Goal: Task Accomplishment & Management: Use online tool/utility

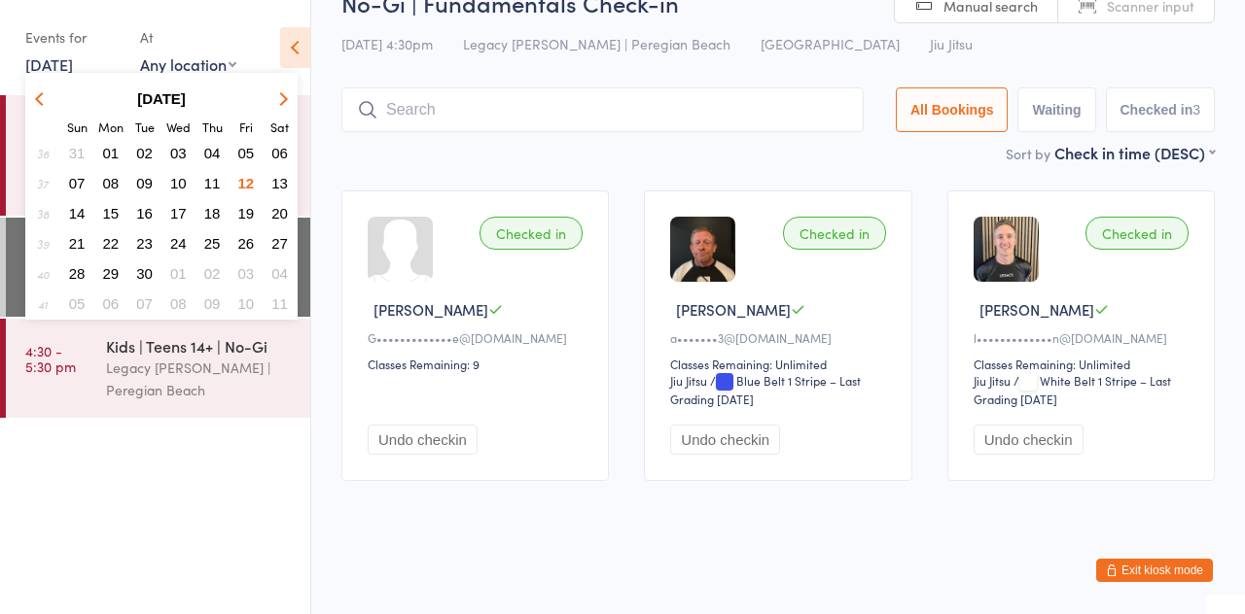
click at [276, 194] on button "13" at bounding box center [279, 183] width 30 height 26
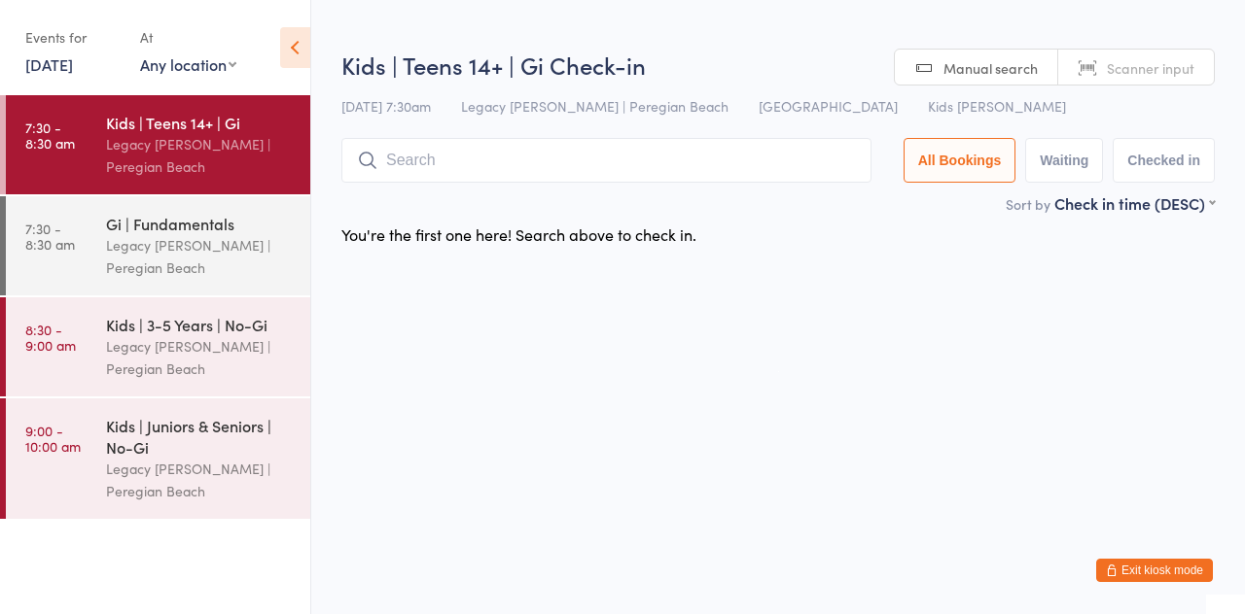
click at [997, 107] on div "13 Sep 7:30am Legacy Jiu Jitsu | Peregian Beach Peregian Beach Kids Jiu Jitsu" at bounding box center [777, 106] width 873 height 32
click at [545, 156] on input "search" at bounding box center [606, 160] width 530 height 45
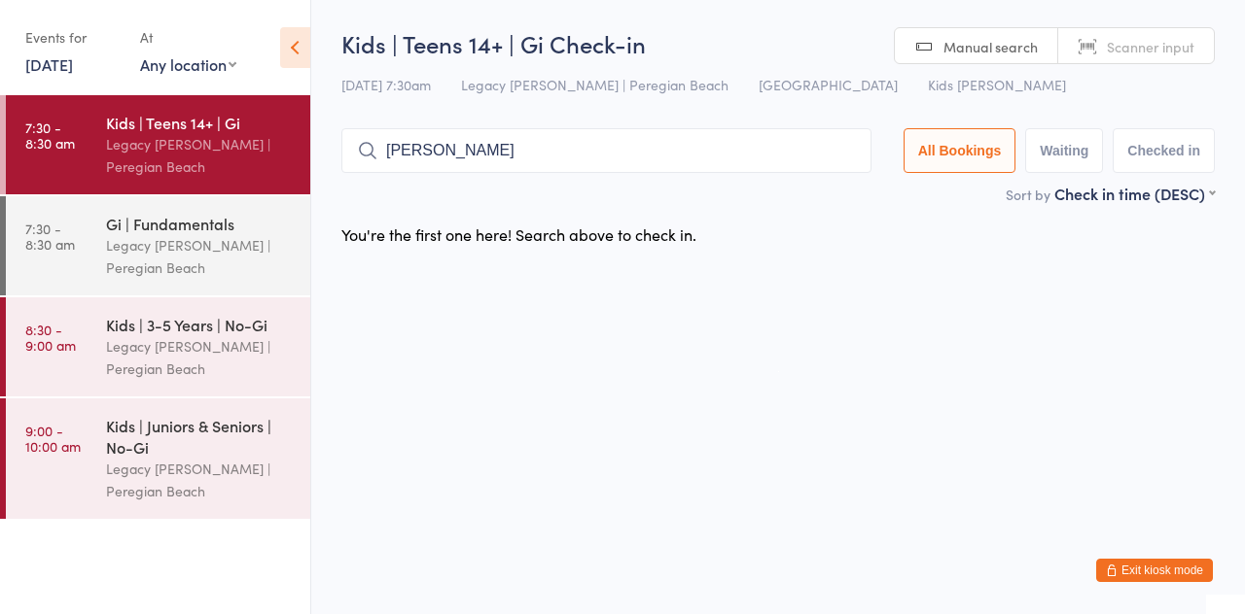
type input "Andy"
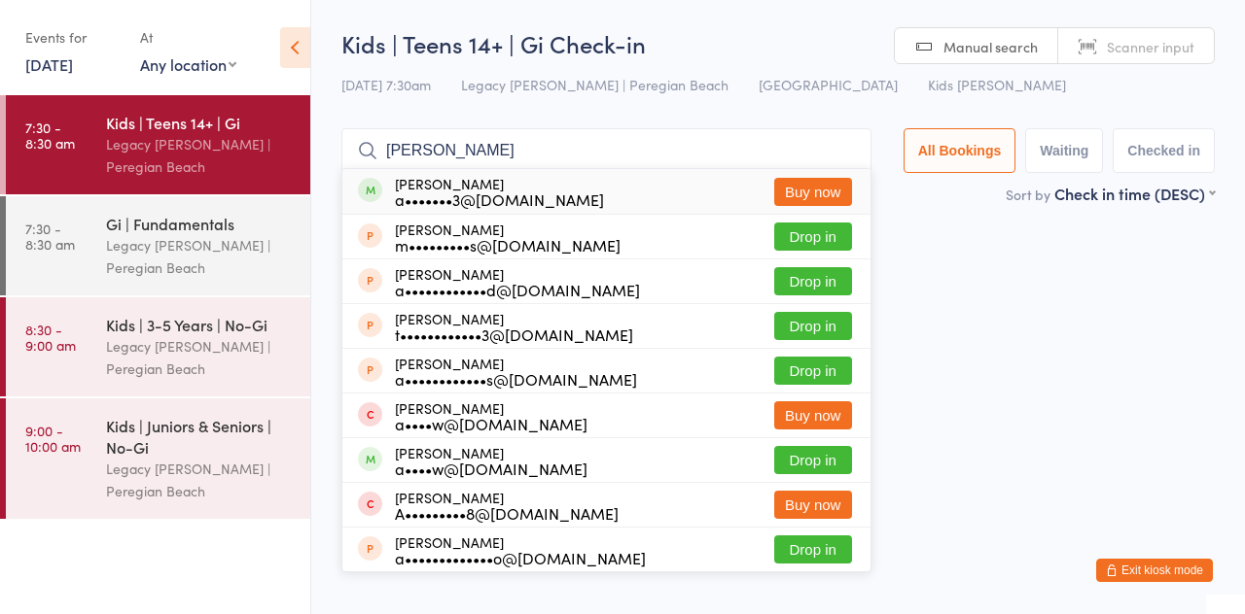
click at [191, 248] on div "Legacy [PERSON_NAME] | Peregian Beach" at bounding box center [200, 256] width 188 height 45
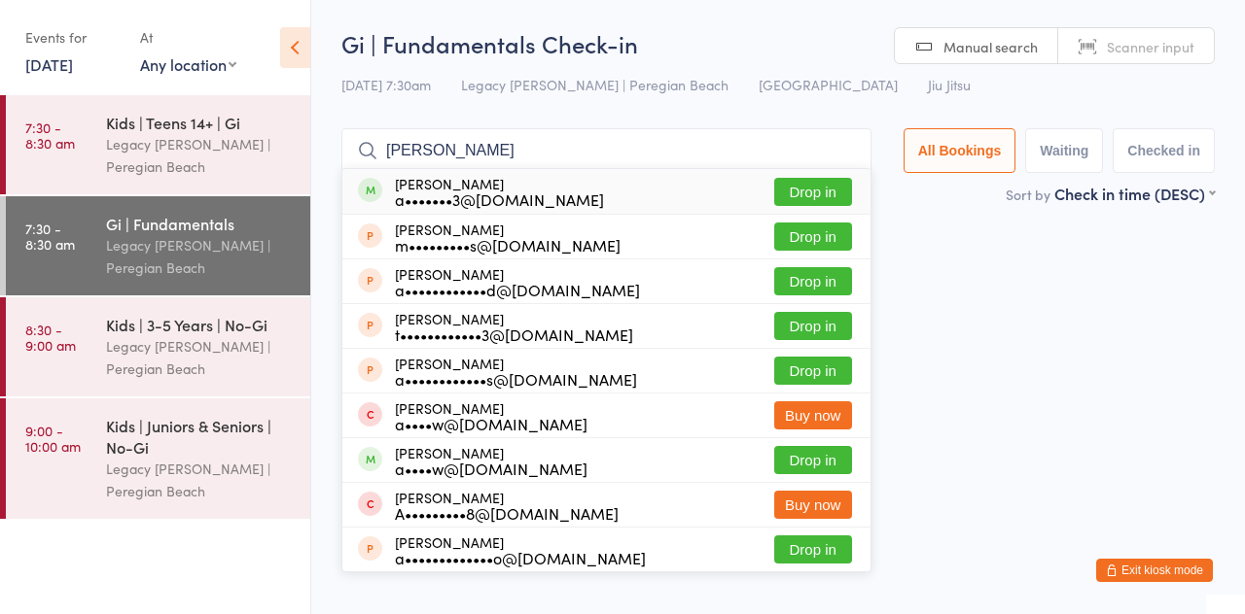
click at [1240, 107] on ui-view "Gi | Fundamentals Check-in 13 Sep 7:30am Legacy Jiu Jitsu | Peregian Beach Pere…" at bounding box center [777, 141] width 933 height 228
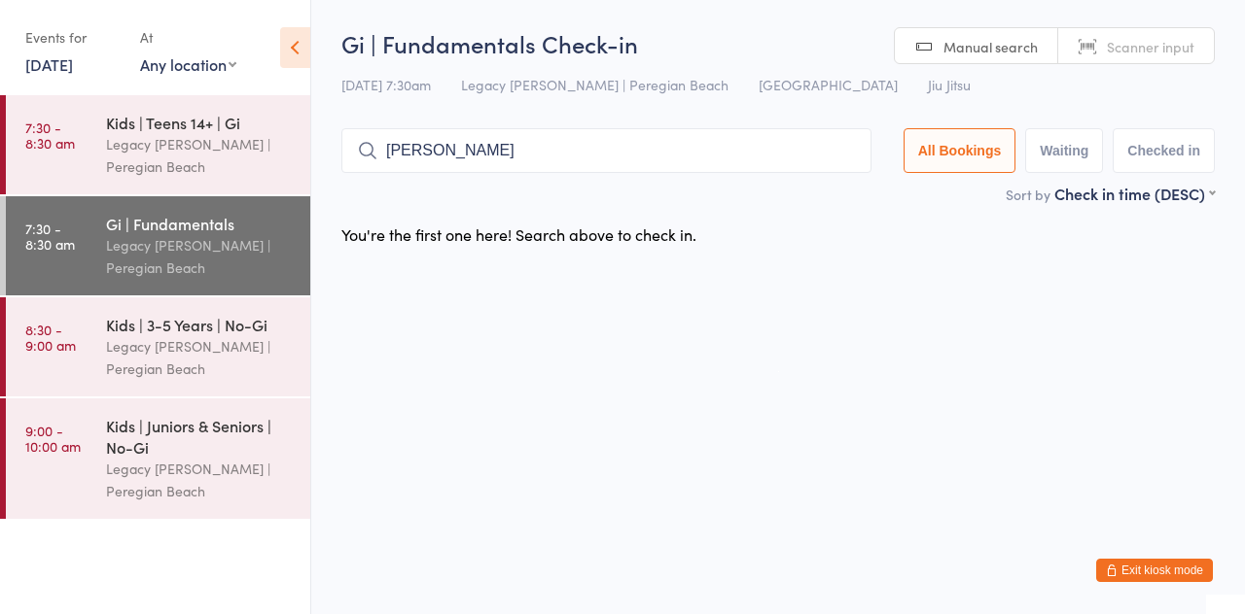
click at [513, 154] on input "Andy" at bounding box center [606, 150] width 530 height 45
type input "A"
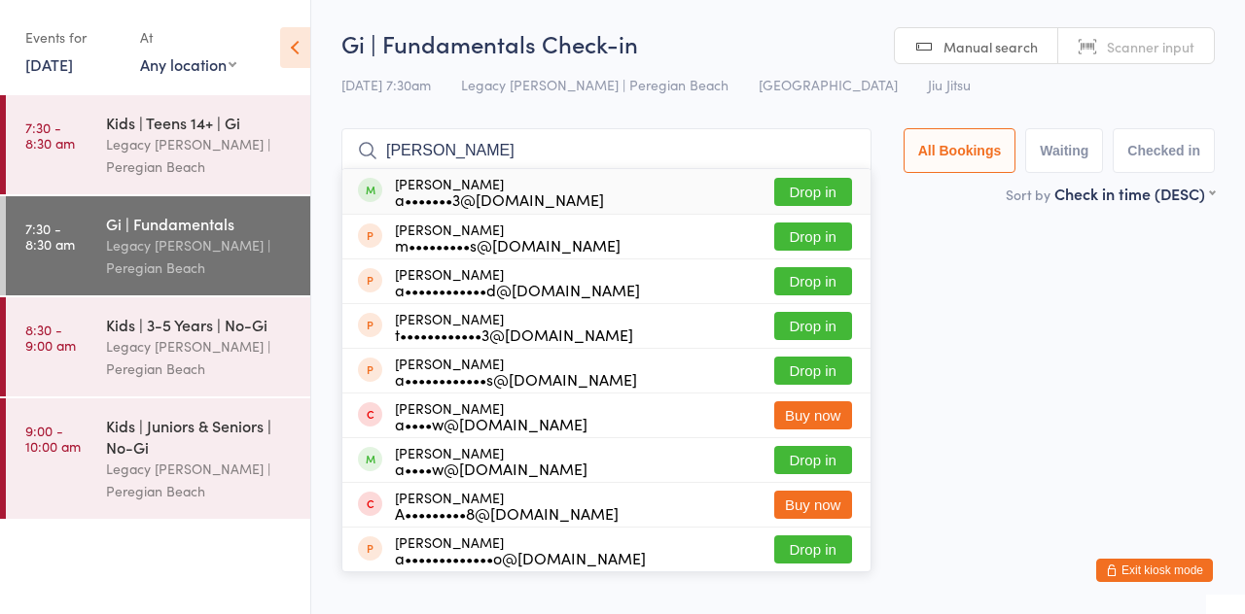
type input "Andy"
click at [838, 197] on button "Drop in" at bounding box center [813, 192] width 78 height 28
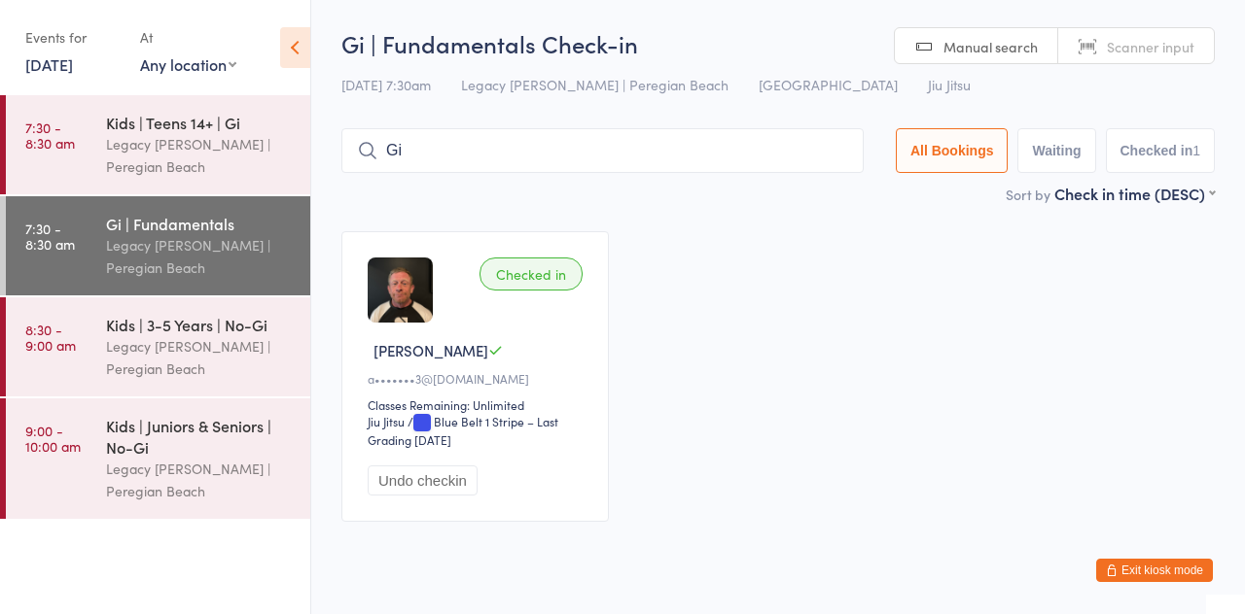
type input "G"
type input "Michael"
click at [591, 212] on main "Gi | Fundamentals Check-in 13 Sep 7:30am Legacy Jiu Jitsu | Peregian Beach Pere…" at bounding box center [777, 283] width 873 height 512
click at [1161, 576] on button "Exit kiosk mode" at bounding box center [1154, 570] width 117 height 23
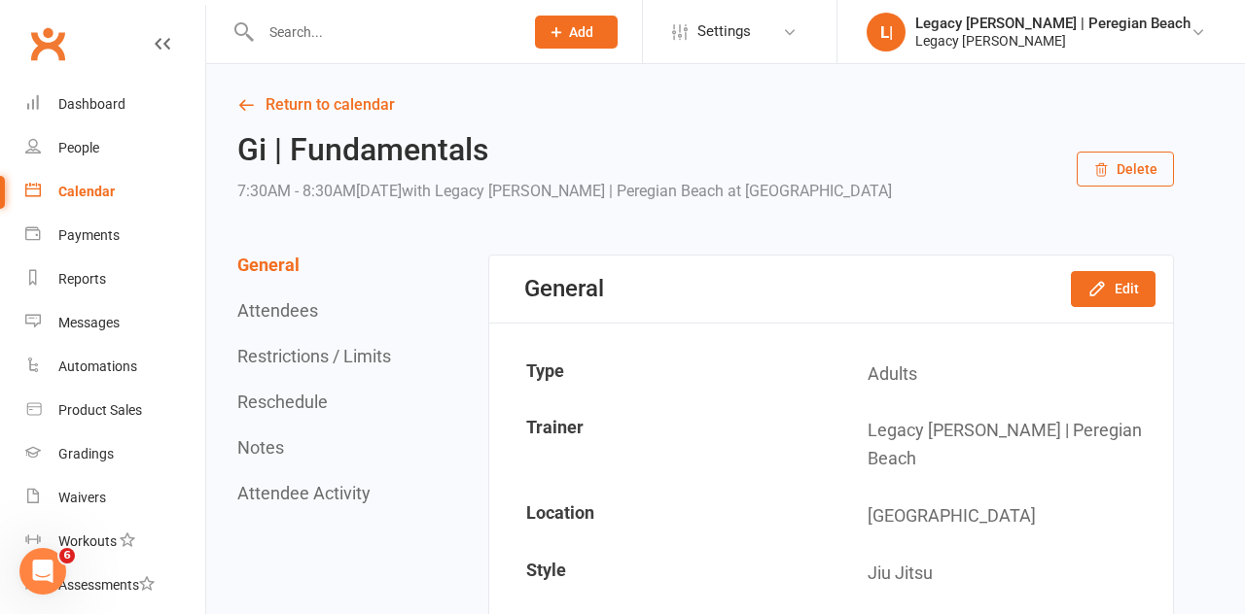
click at [382, 44] on input "text" at bounding box center [382, 31] width 255 height 27
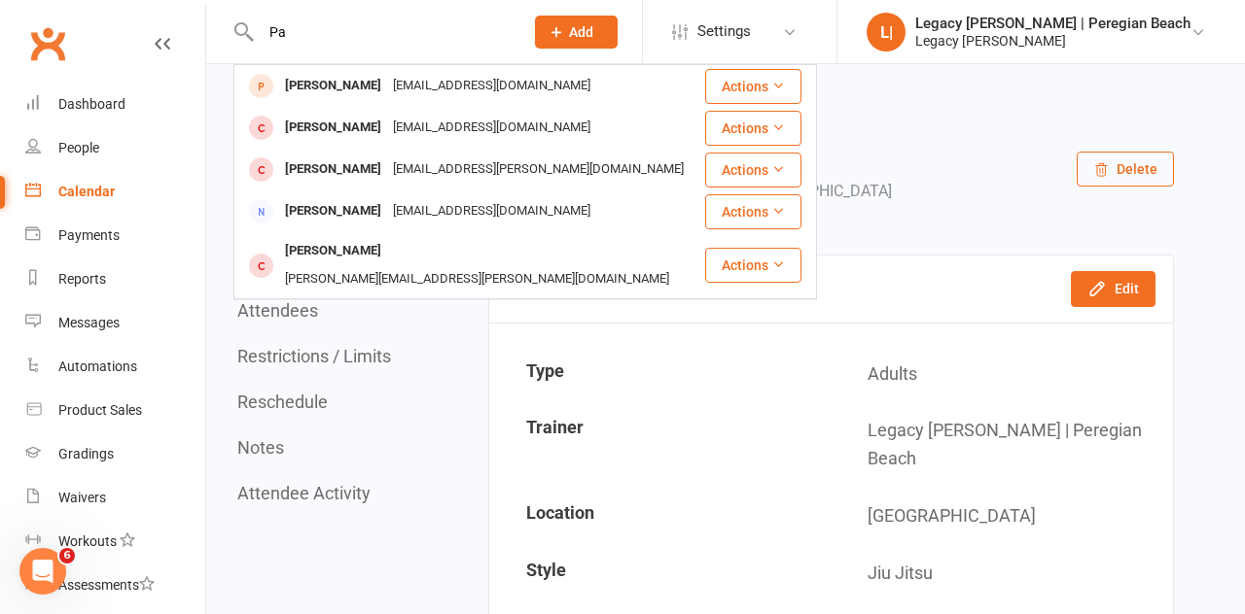
type input "P"
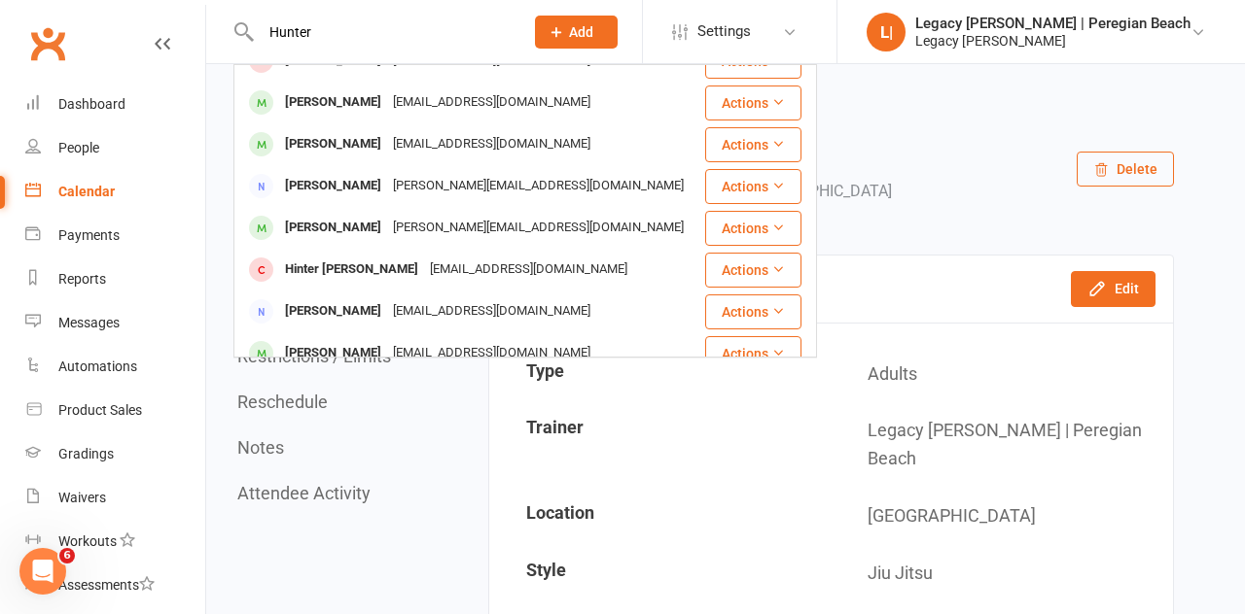
scroll to position [113, 0]
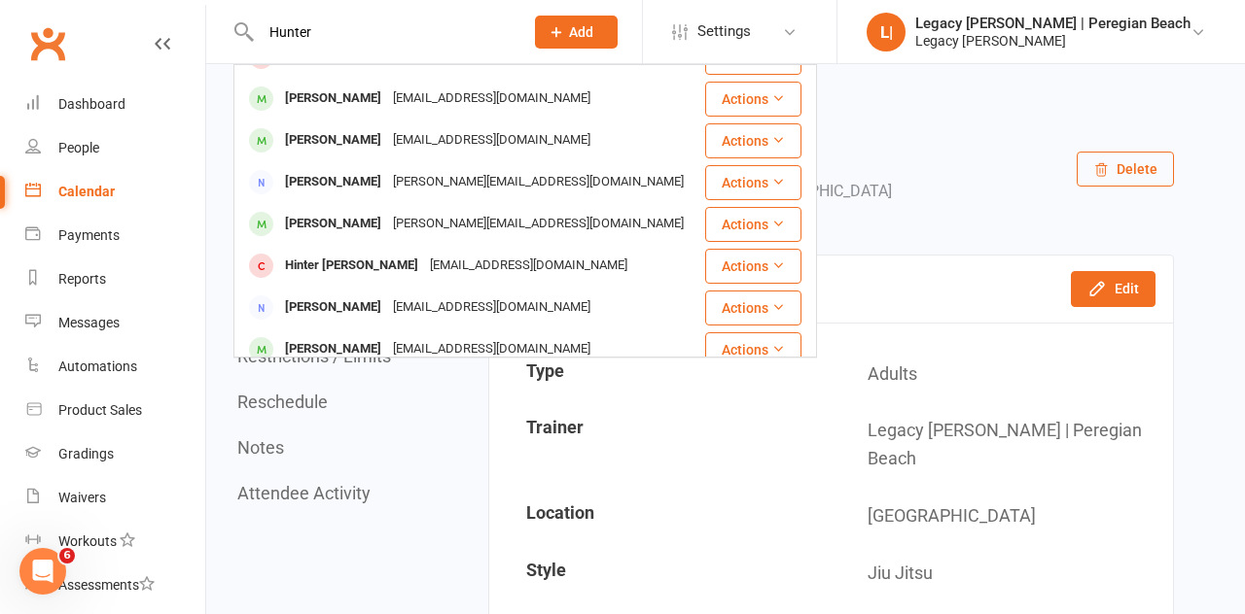
type input "Hunter"
click at [352, 133] on div "Hunter Powers" at bounding box center [333, 140] width 108 height 28
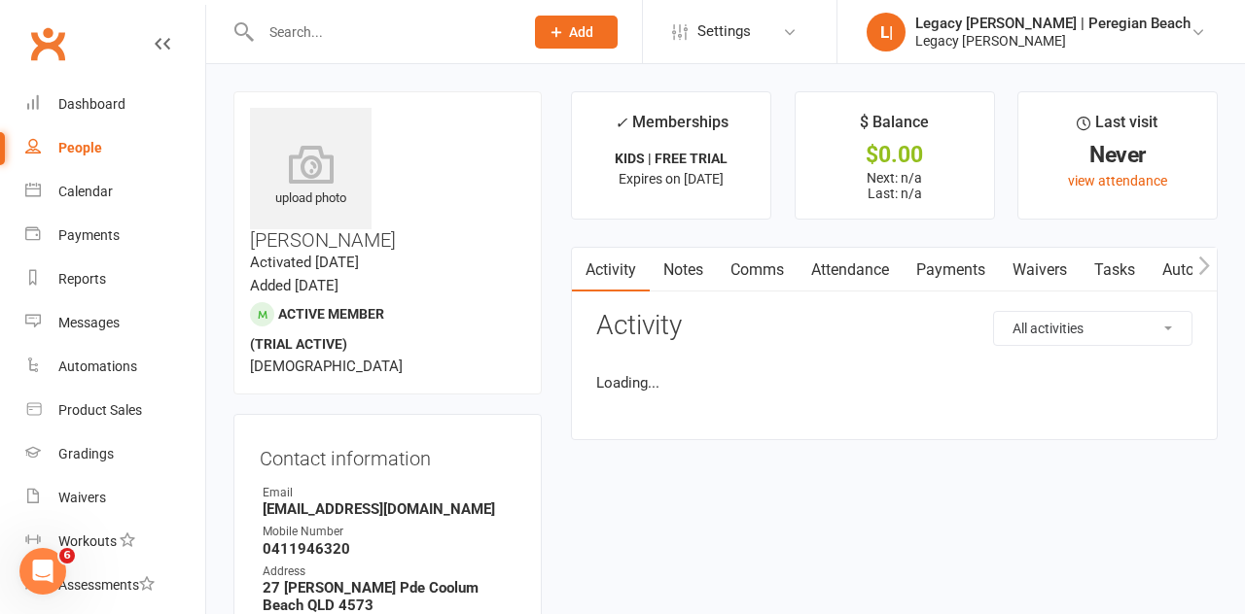
click at [1054, 275] on link "Waivers" at bounding box center [1040, 270] width 82 height 45
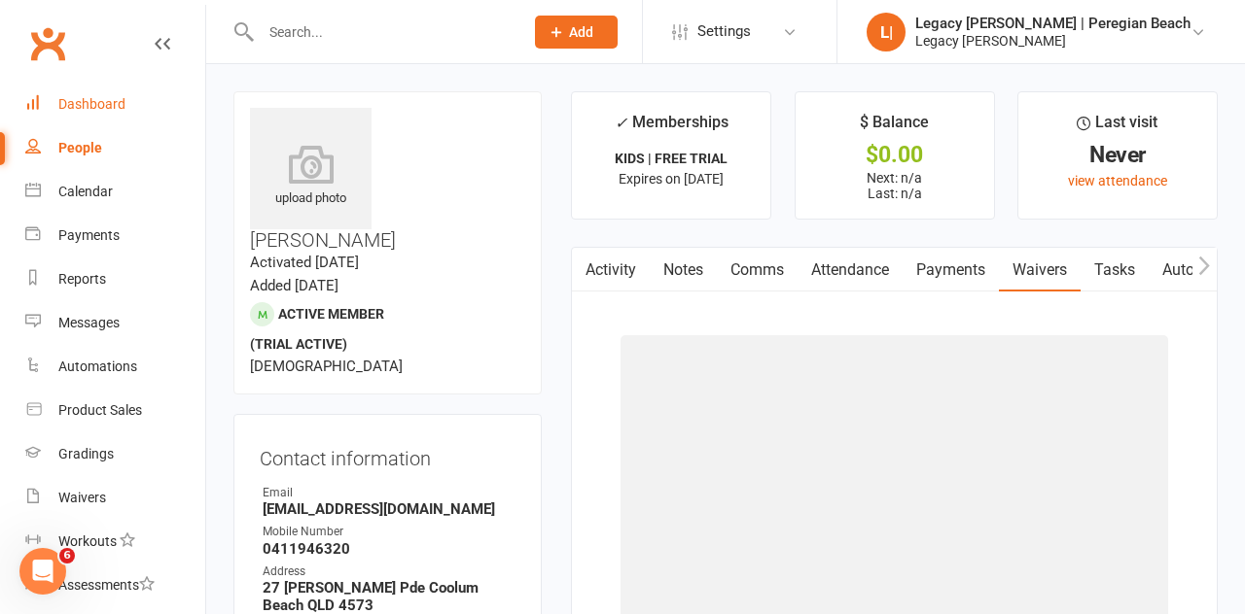
click at [113, 97] on div "Dashboard" at bounding box center [91, 104] width 67 height 16
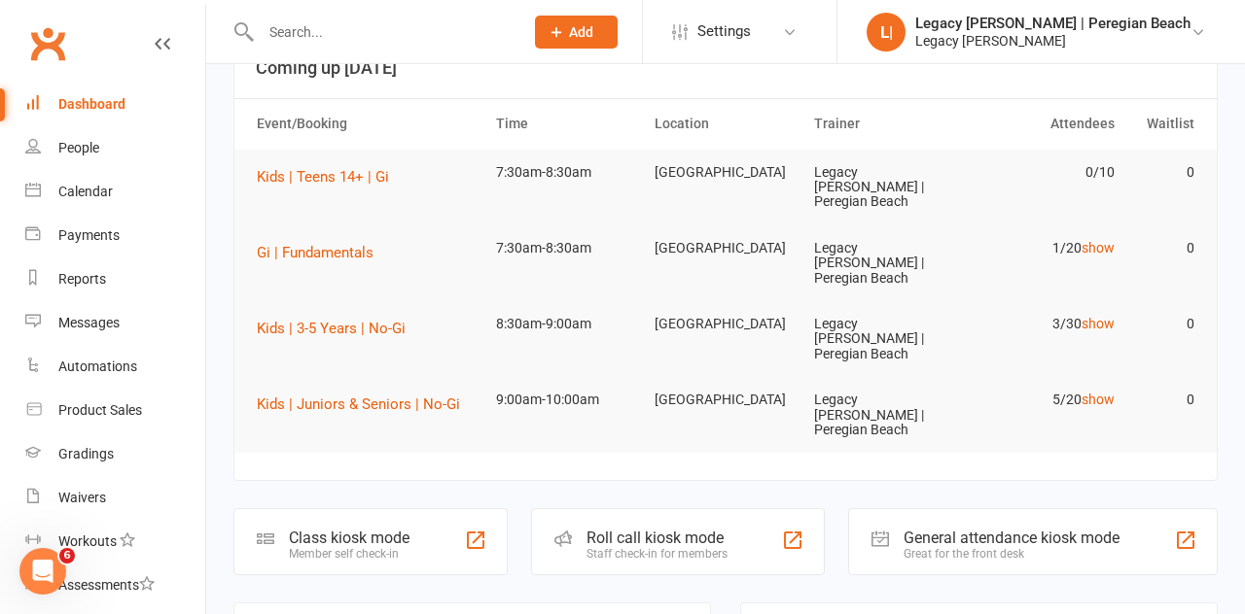
scroll to position [198, 0]
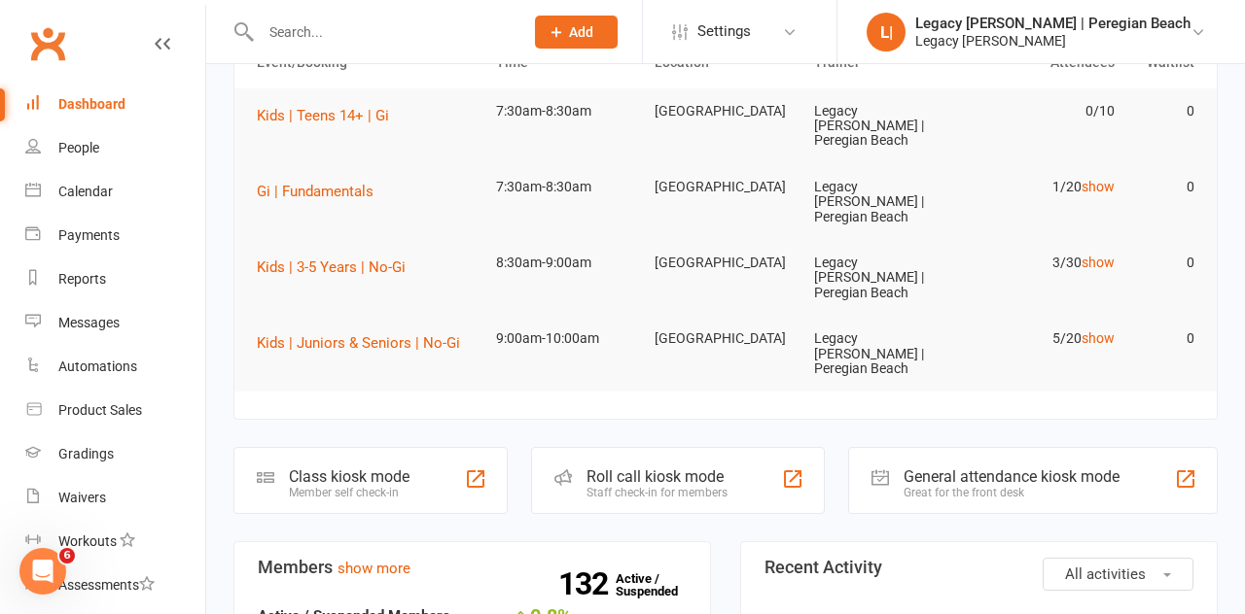
click at [354, 468] on div "Class kiosk mode" at bounding box center [349, 477] width 121 height 18
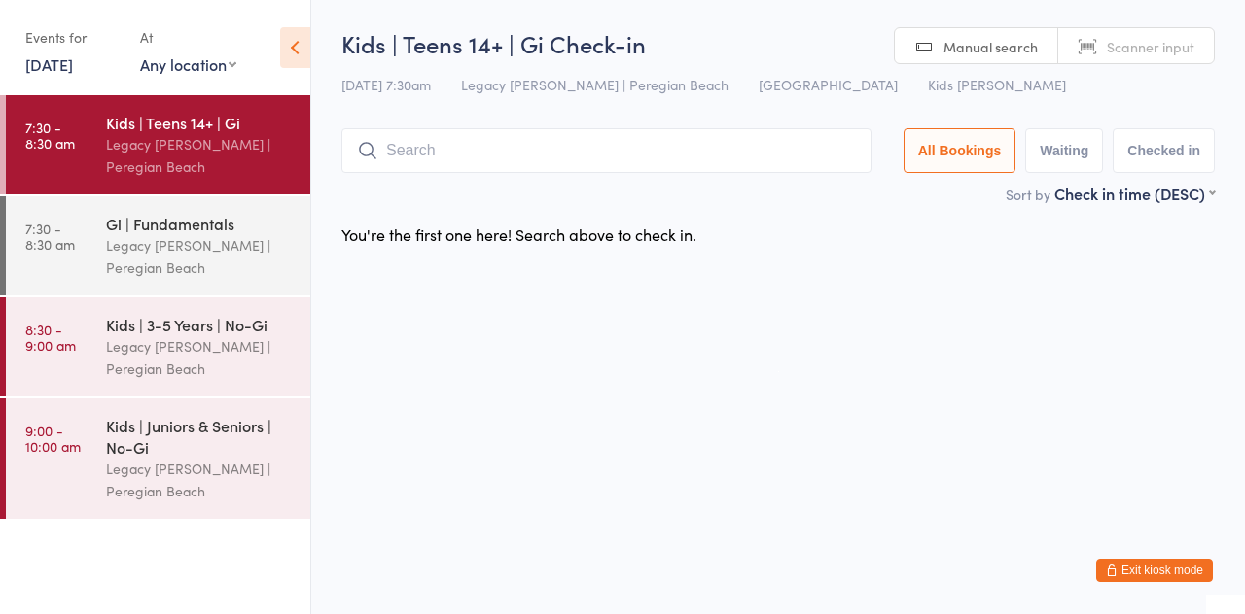
click at [159, 351] on div "Legacy [PERSON_NAME] | Peregian Beach" at bounding box center [200, 357] width 188 height 45
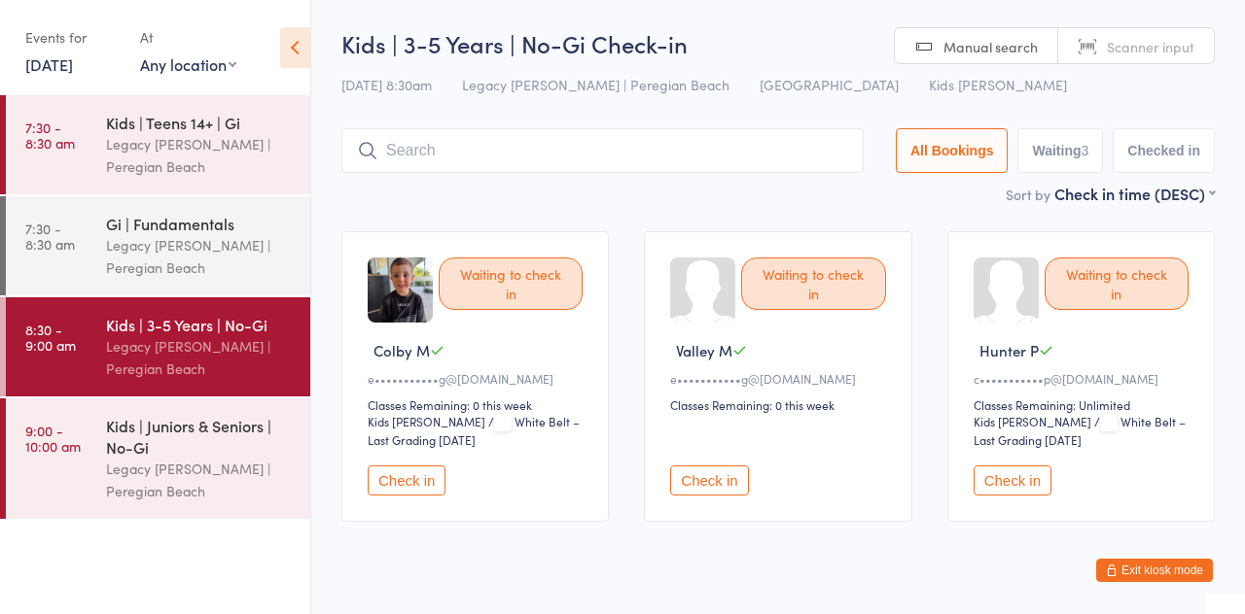
click at [438, 158] on input "search" at bounding box center [602, 150] width 522 height 45
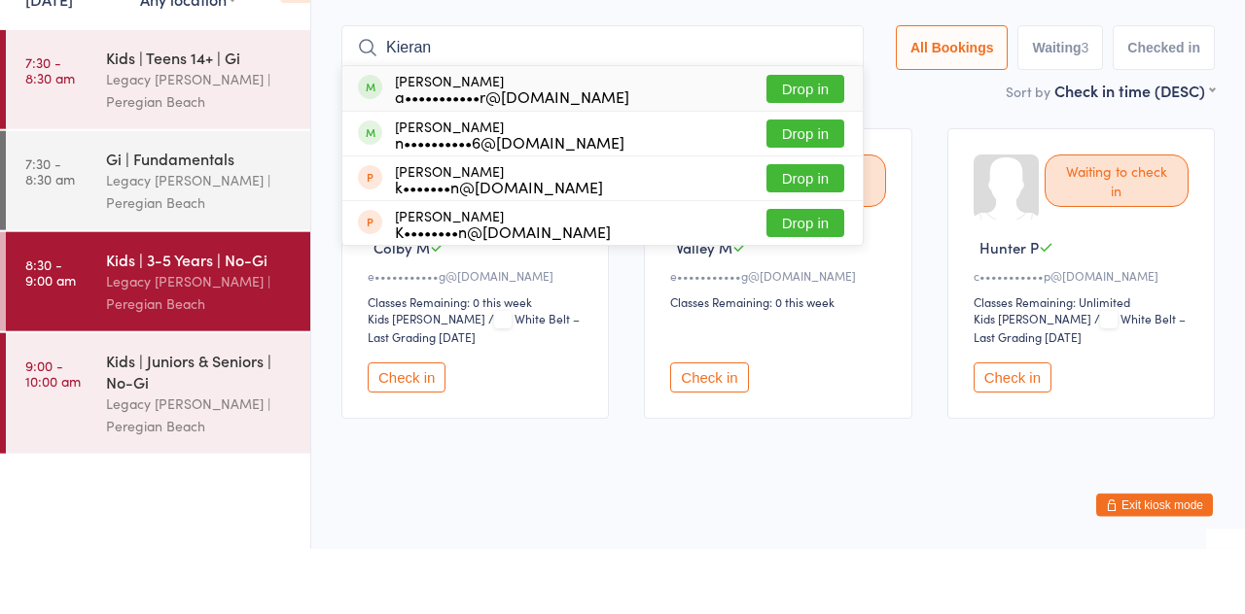
scroll to position [38, 0]
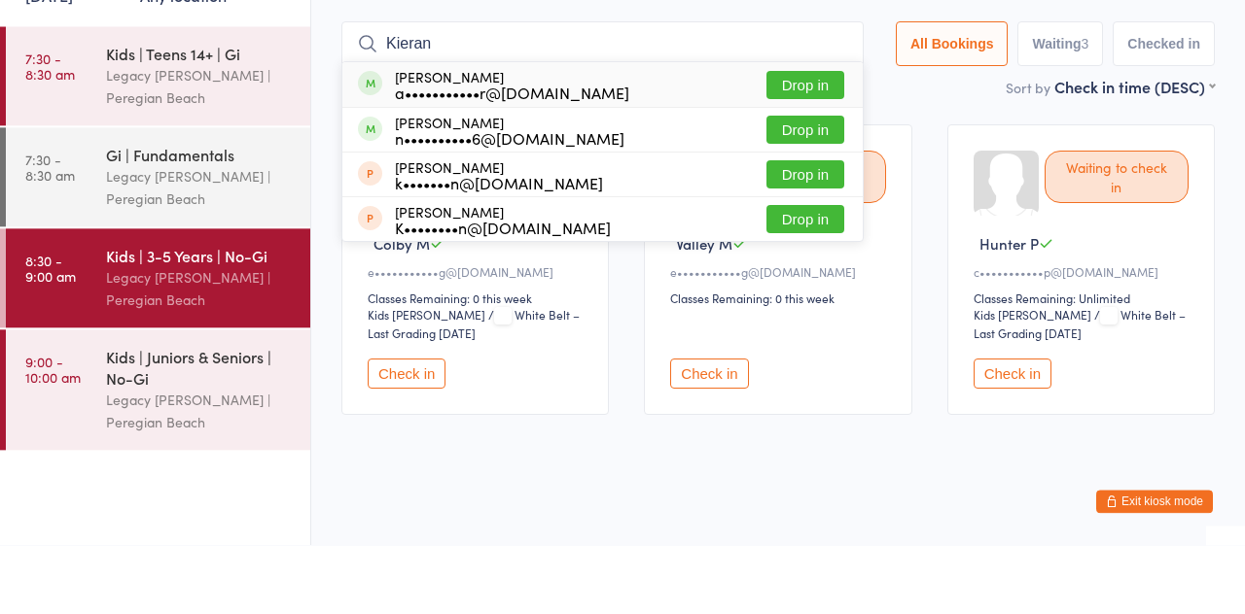
type input "Kieran"
click at [831, 163] on button "Drop in" at bounding box center [805, 154] width 78 height 28
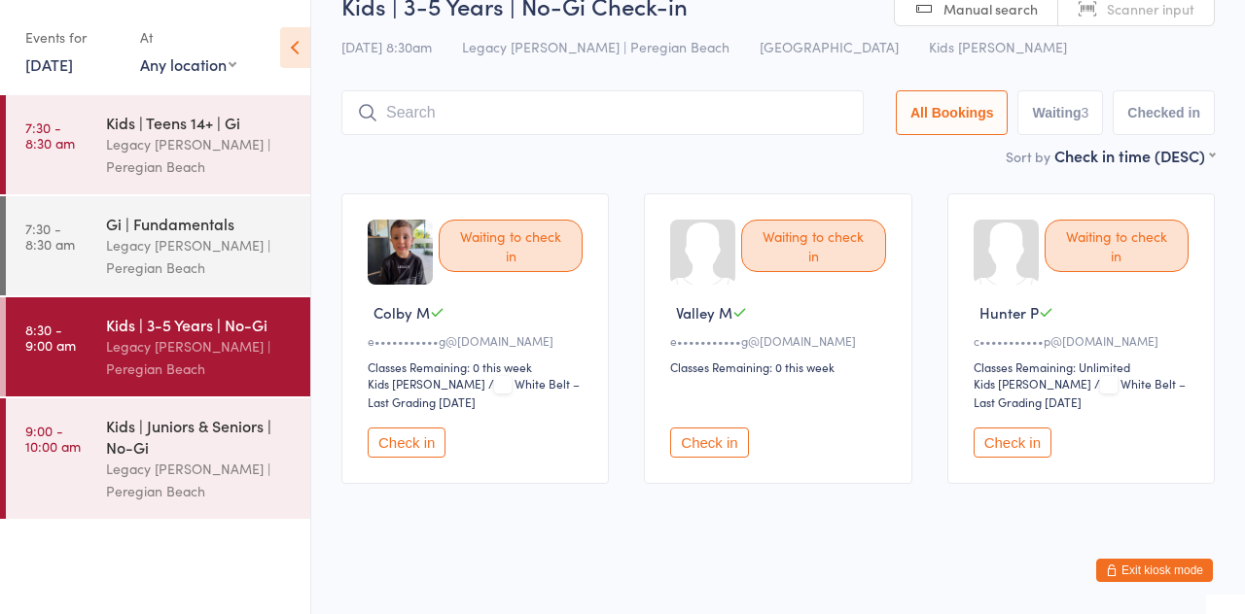
click at [433, 193] on div "Waiting to check in Colby M e•••••••••••g@outlook.com Classes Remaining: 0 this…" at bounding box center [474, 338] width 267 height 291
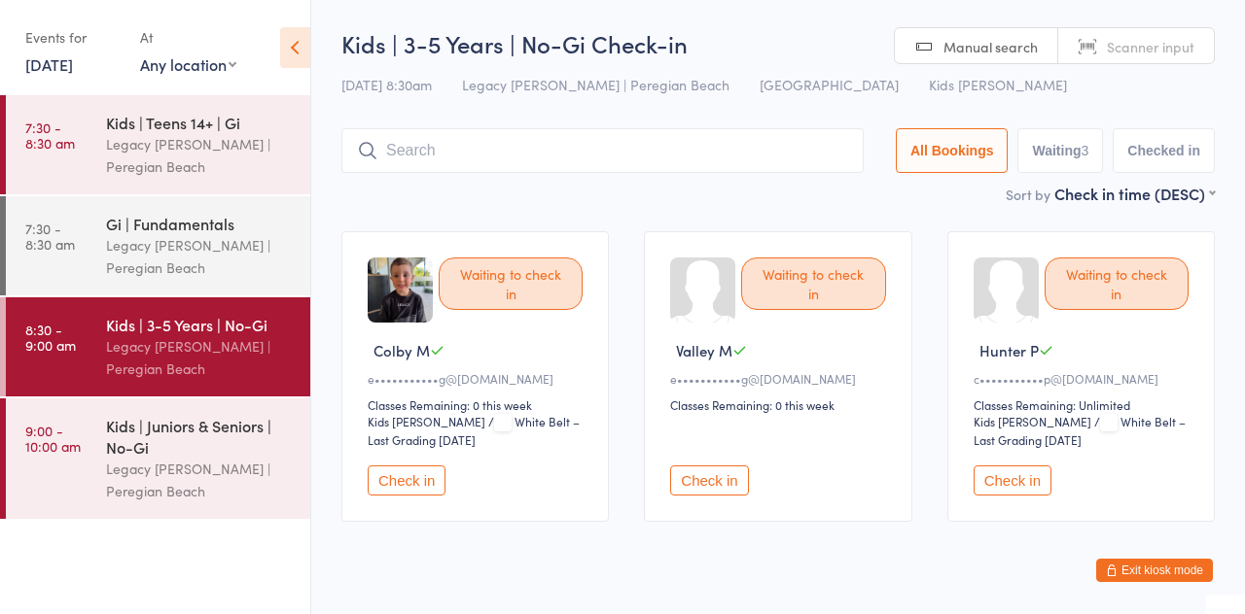
click at [413, 477] on button "Check in" at bounding box center [407, 481] width 78 height 30
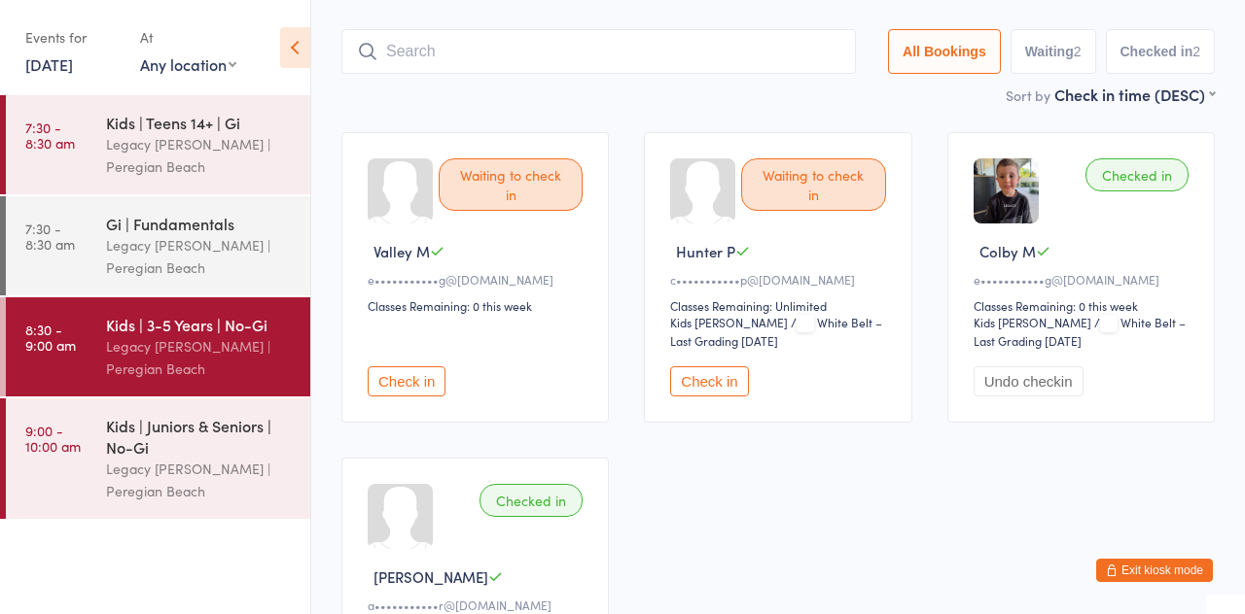
scroll to position [86, 0]
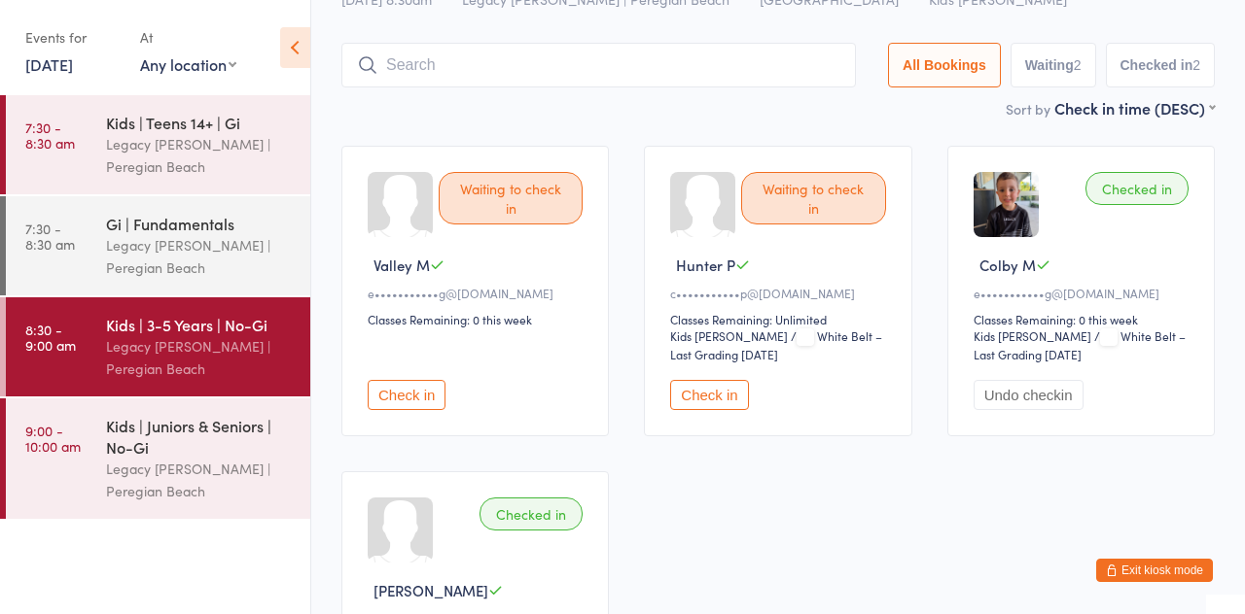
click at [390, 405] on button "Check in" at bounding box center [407, 395] width 78 height 30
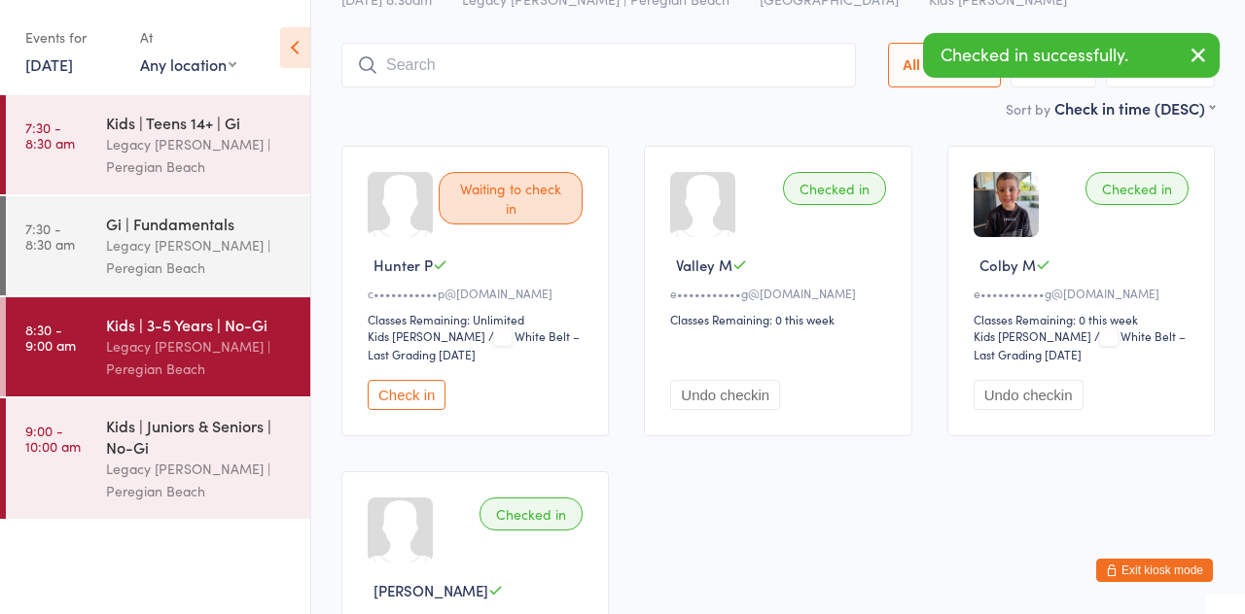
click at [410, 394] on button "Check in" at bounding box center [407, 395] width 78 height 30
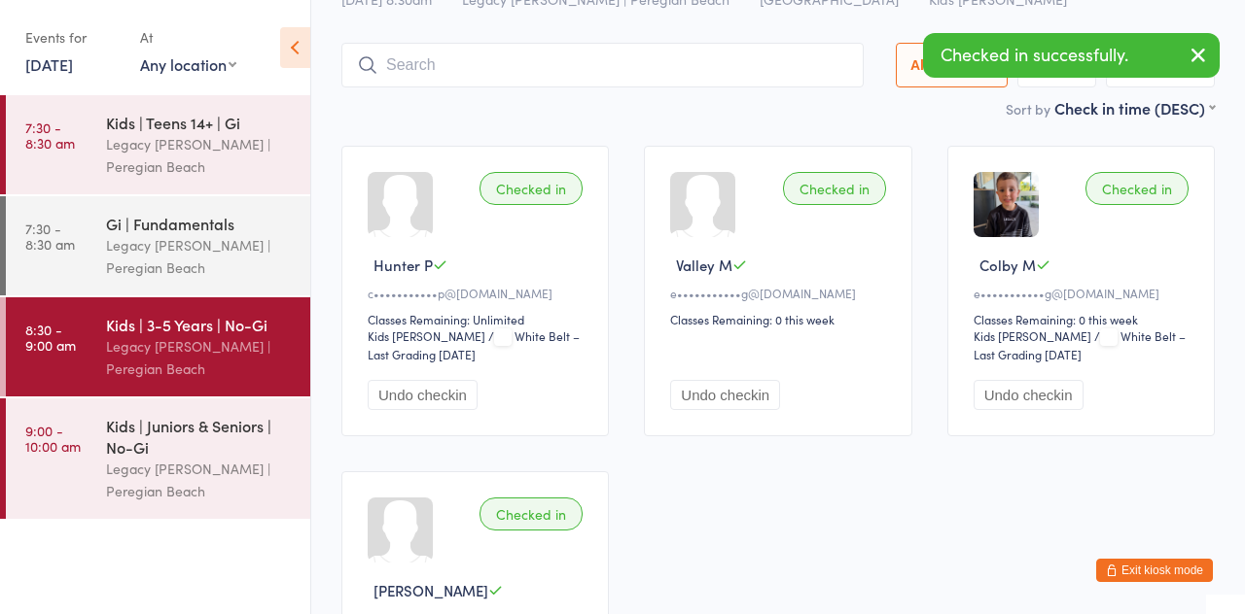
scroll to position [66, 0]
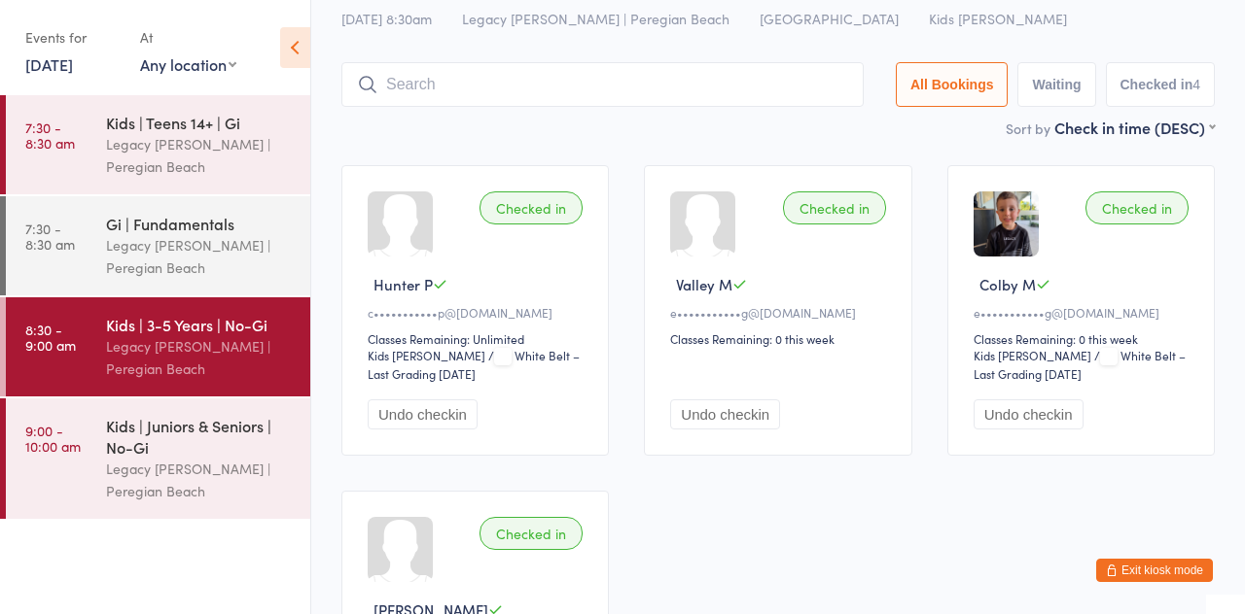
click at [242, 340] on div "Legacy [PERSON_NAME] | Peregian Beach" at bounding box center [200, 357] width 188 height 45
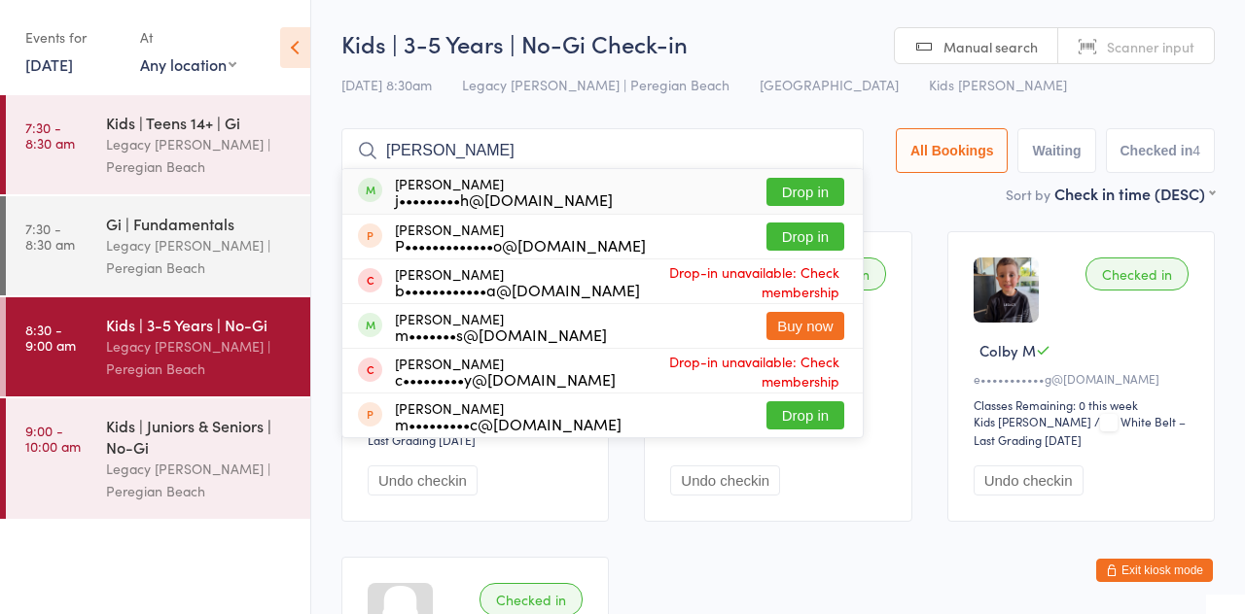
type input "Olivia"
click at [836, 194] on button "Drop in" at bounding box center [805, 192] width 78 height 28
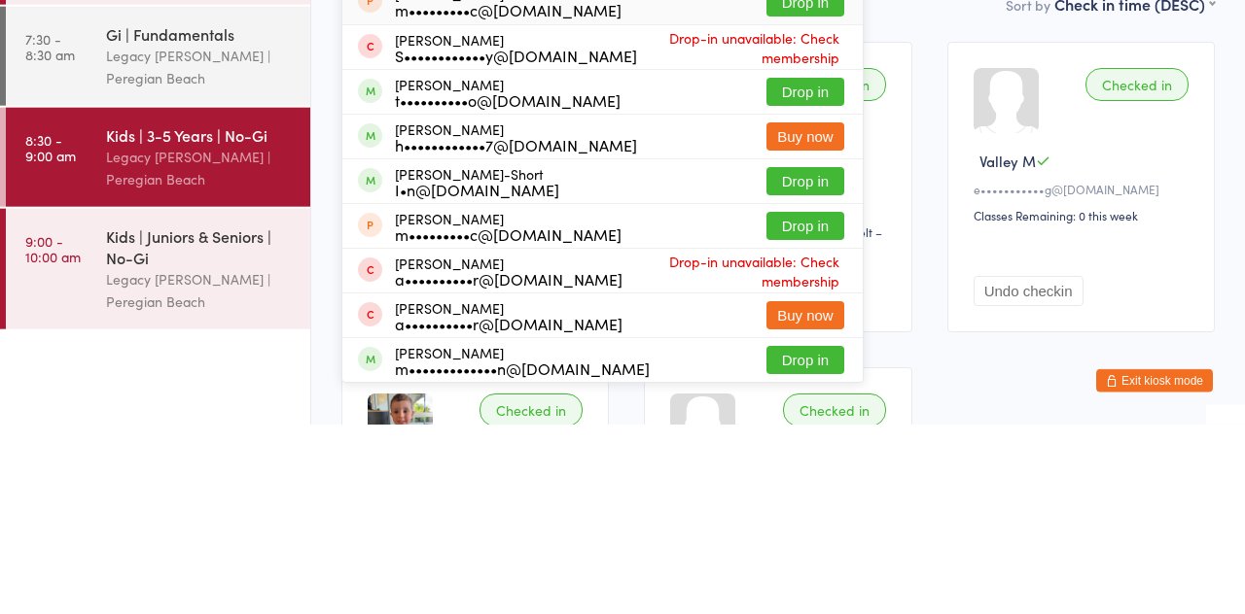
type input "Thomas t"
click at [822, 371] on button "Drop in" at bounding box center [805, 371] width 78 height 28
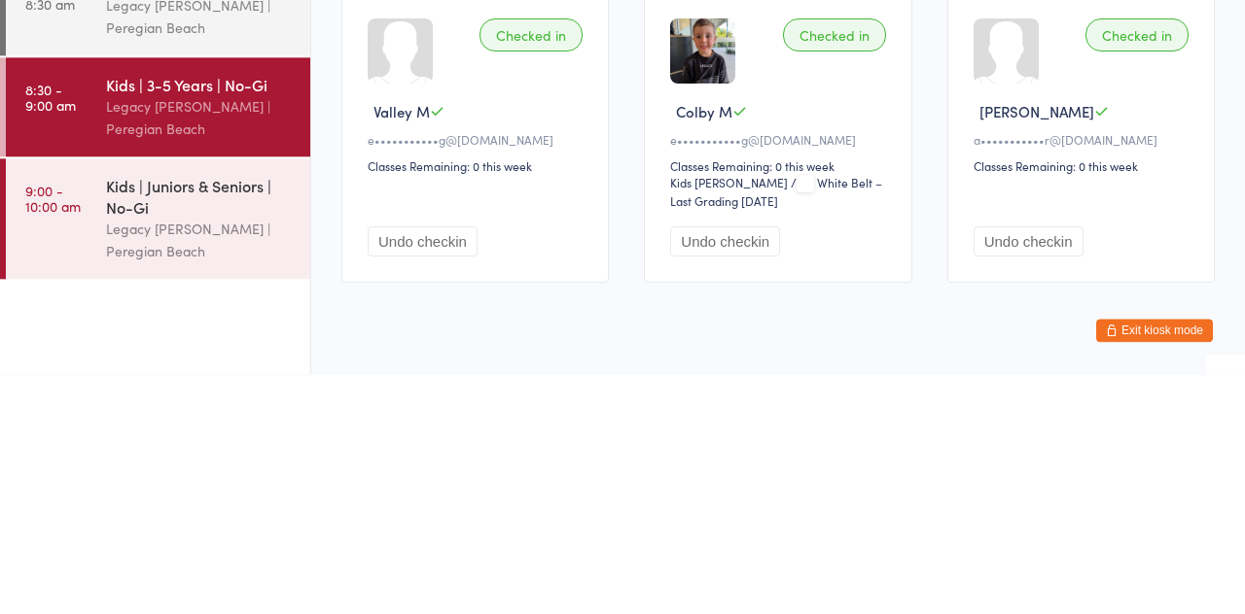
scroll to position [325, 0]
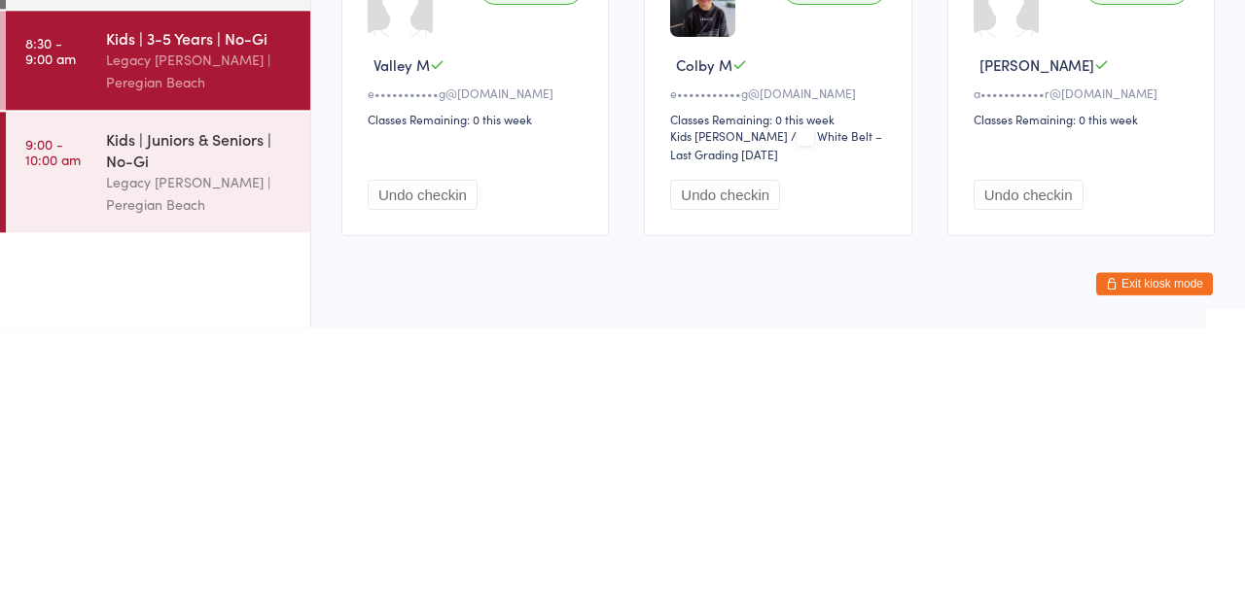
click at [198, 467] on div "Legacy [PERSON_NAME] | Peregian Beach" at bounding box center [200, 480] width 188 height 45
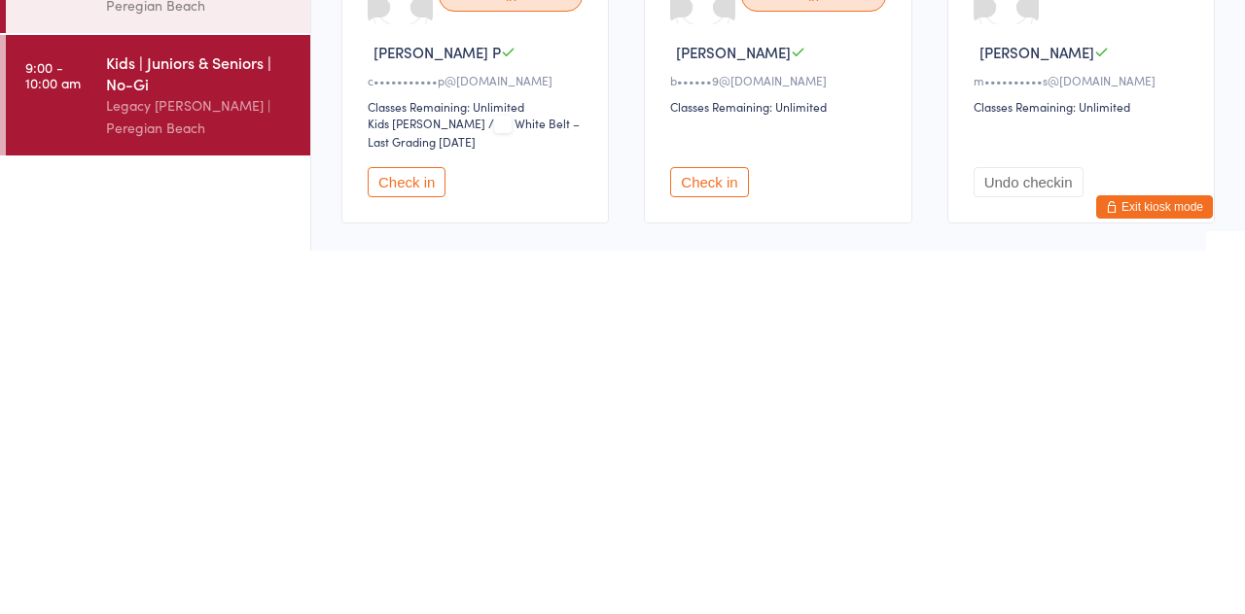
scroll to position [204, 0]
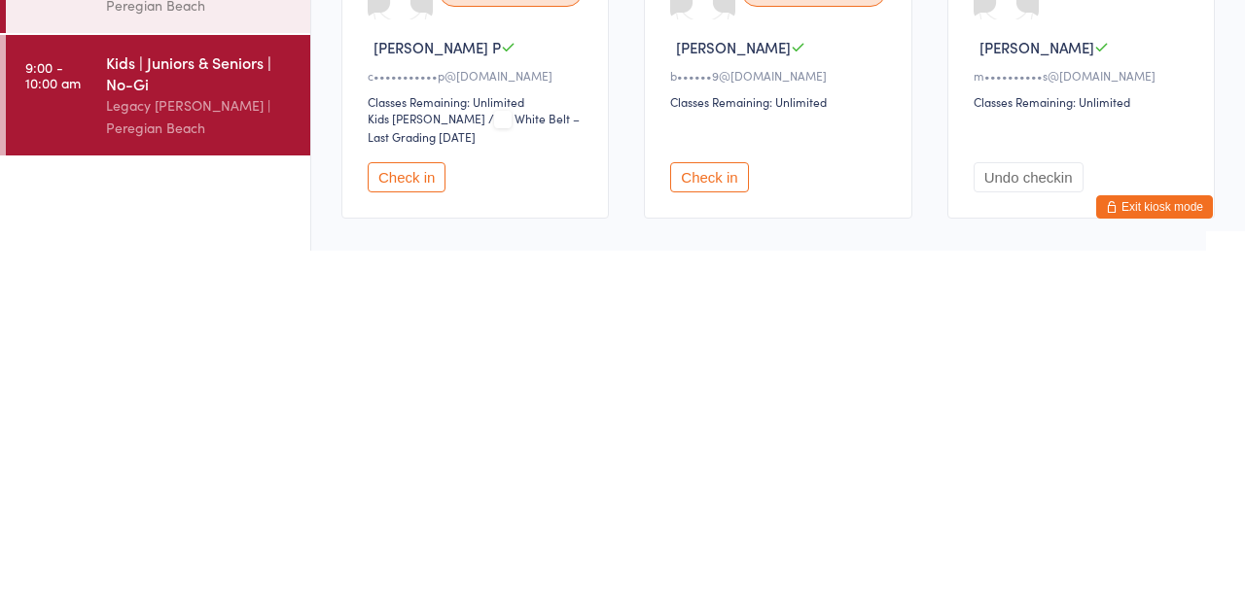
click at [730, 537] on button "Check in" at bounding box center [709, 541] width 78 height 30
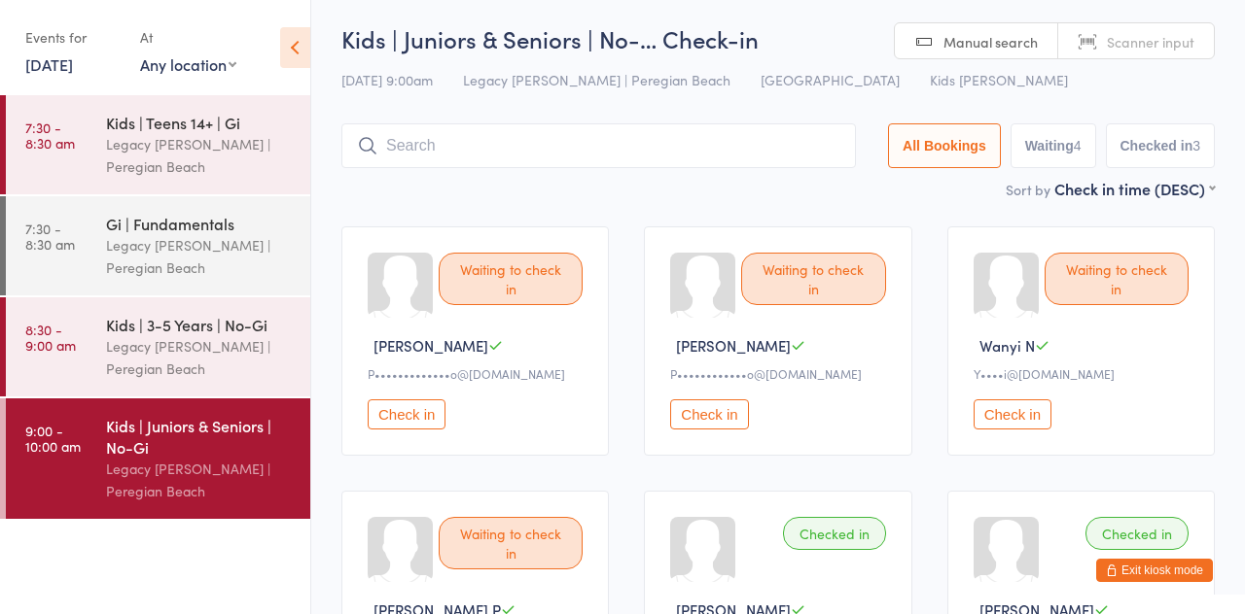
scroll to position [0, 0]
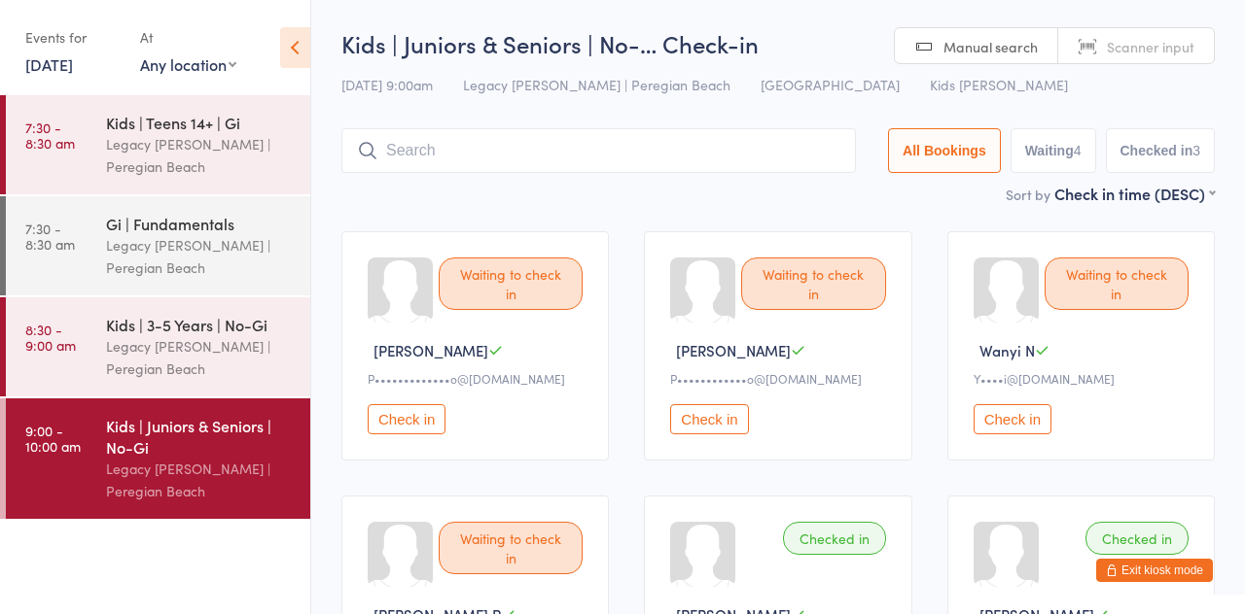
click at [742, 157] on input "search" at bounding box center [598, 150] width 514 height 45
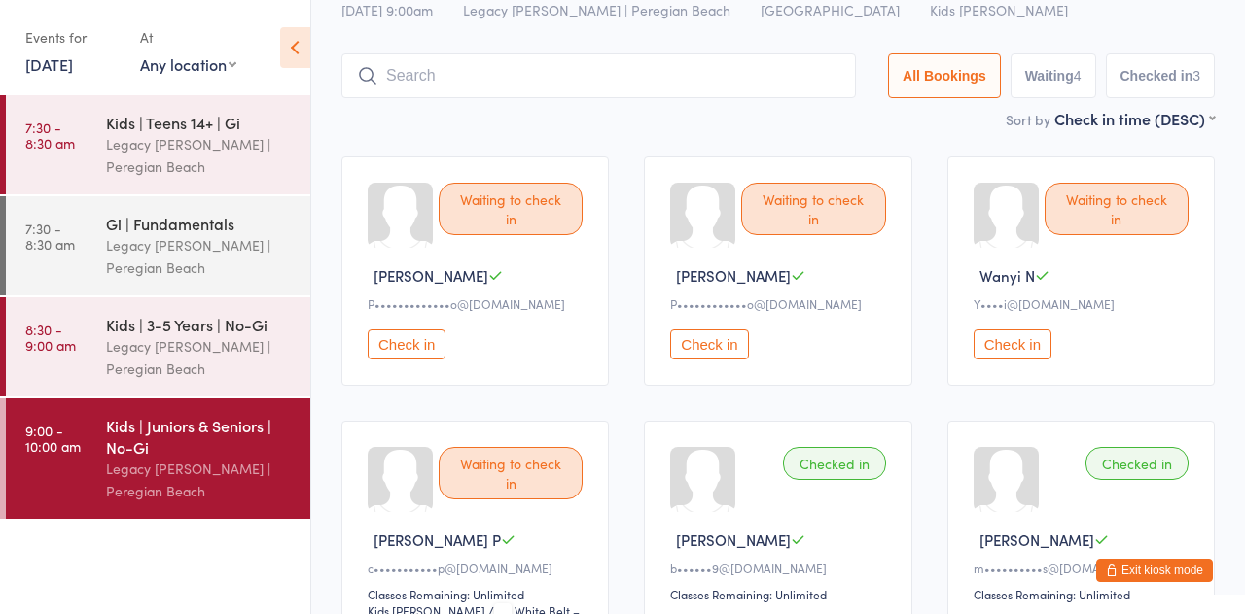
scroll to position [129, 0]
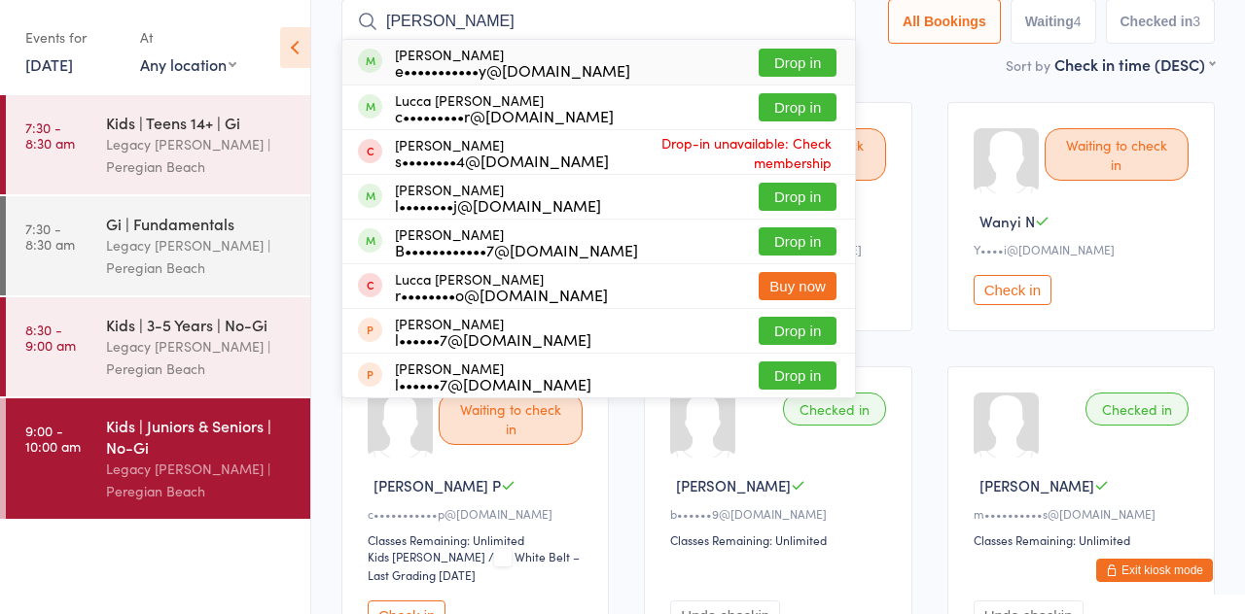
type input "Luca v"
click at [814, 73] on button "Drop in" at bounding box center [797, 63] width 78 height 28
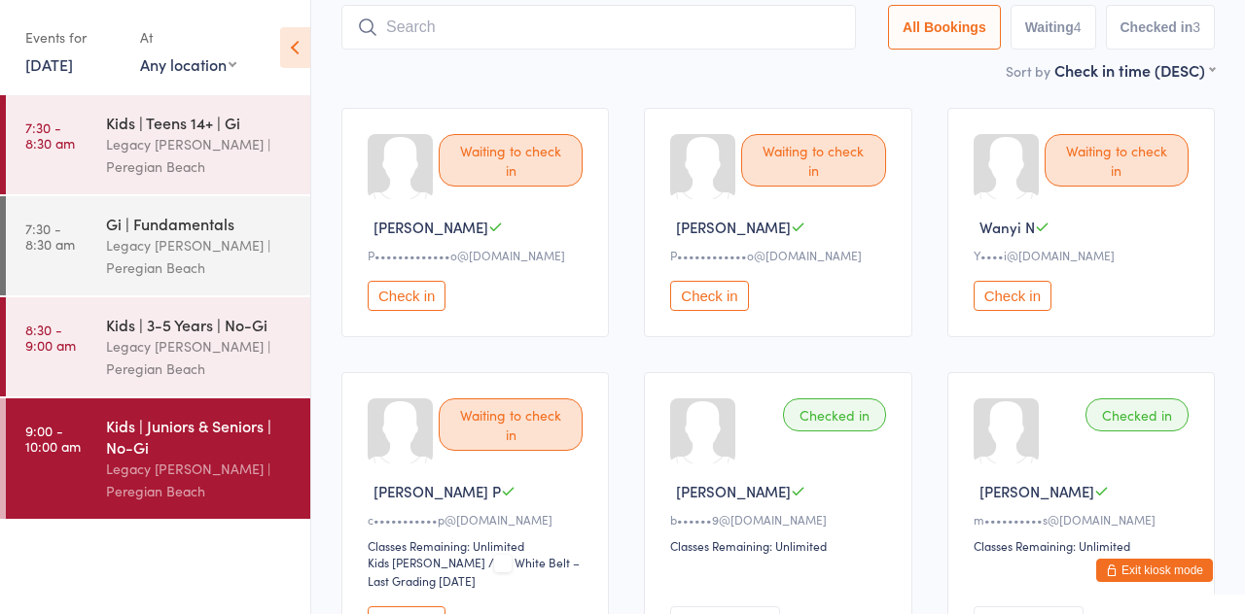
scroll to position [25, 0]
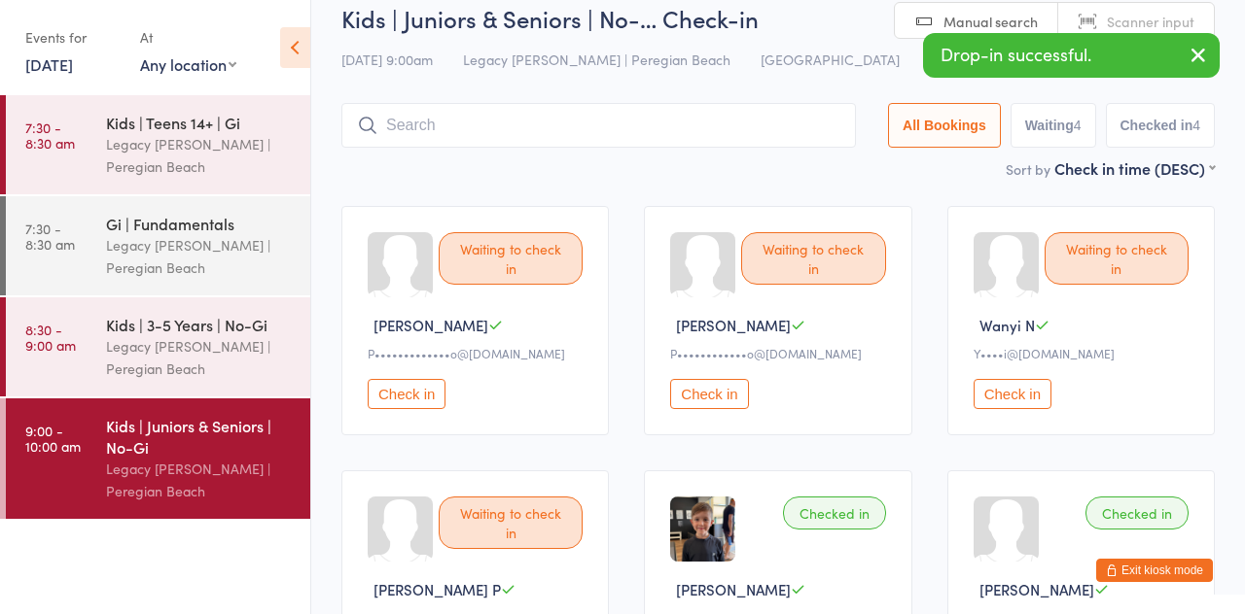
click at [908, 183] on main "Kids | Juniors & Seniors | No-… Check-in 13 Sep 9:00am Legacy Jiu Jitsu | Pereg…" at bounding box center [777, 536] width 873 height 1068
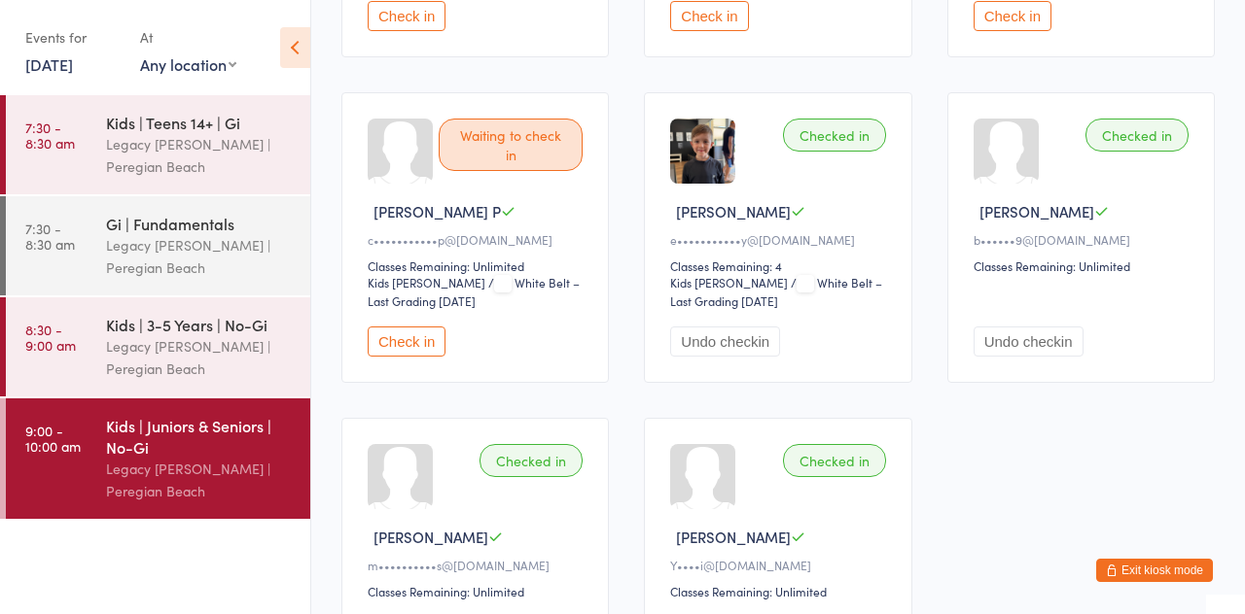
scroll to position [0, 0]
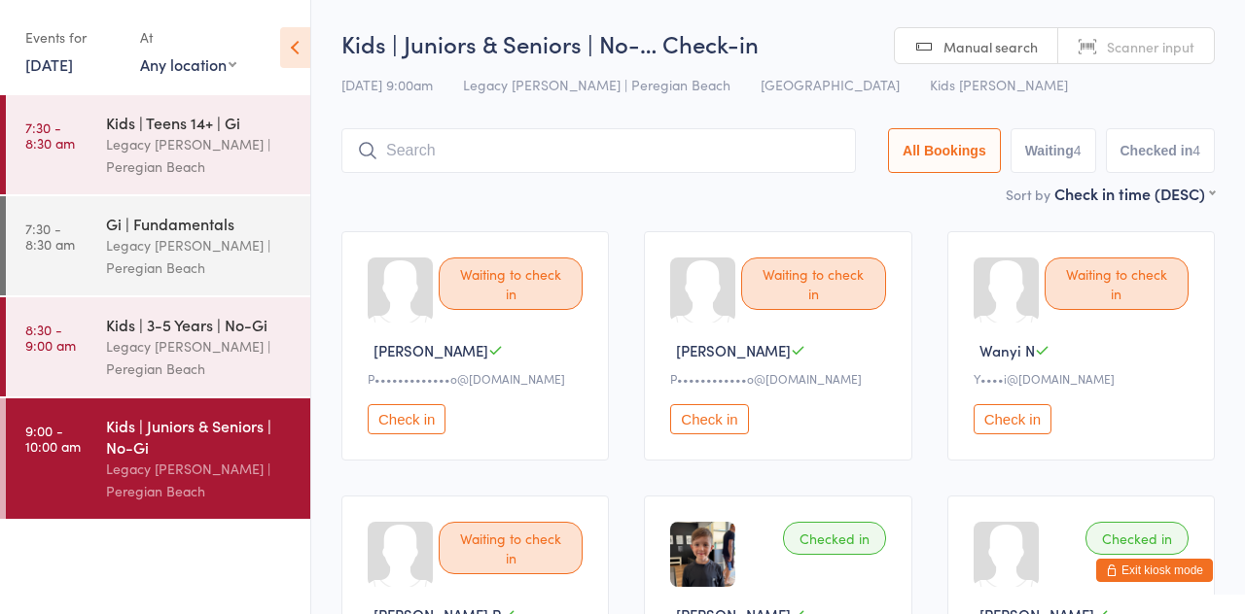
click at [772, 148] on input "search" at bounding box center [598, 150] width 514 height 45
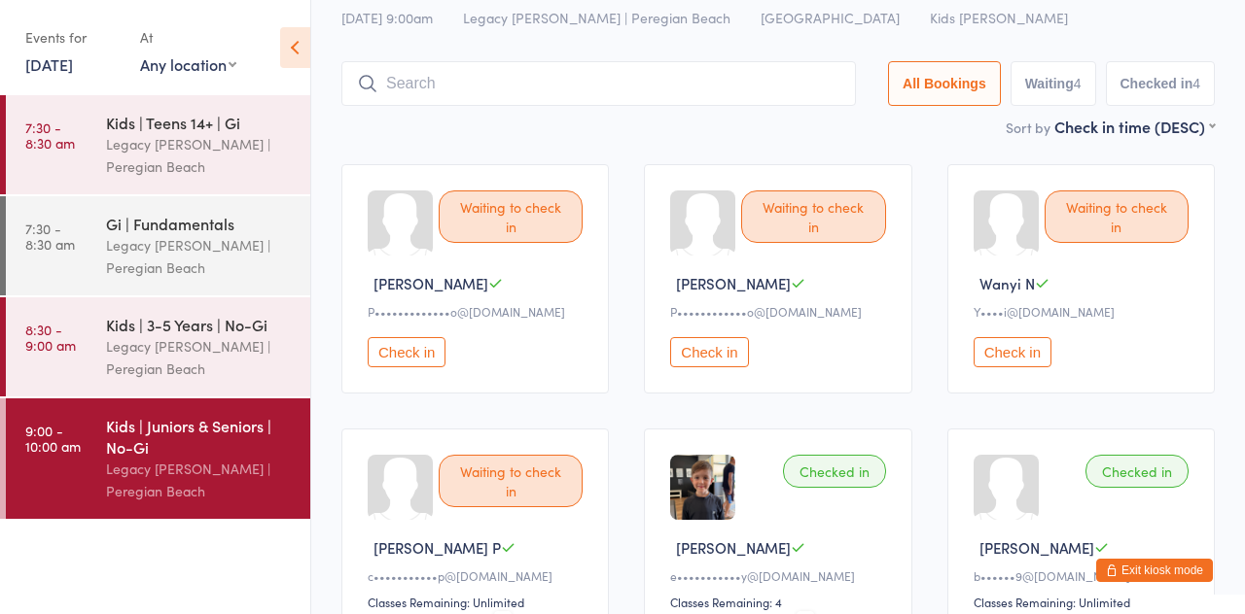
scroll to position [129, 0]
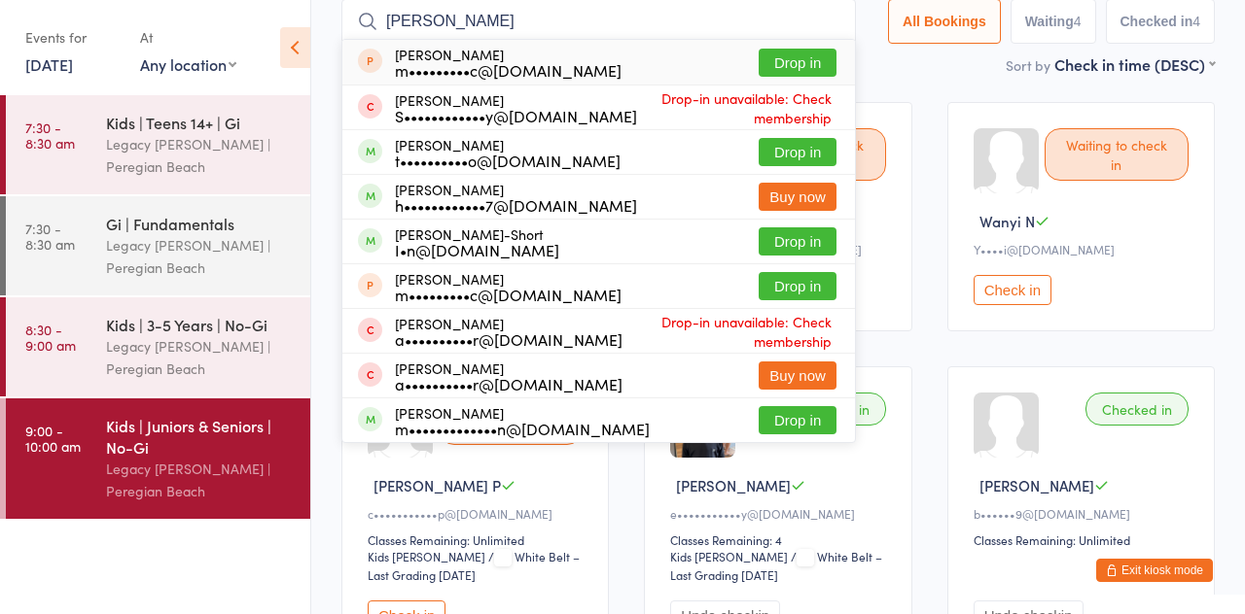
type input "Thomas m"
click at [819, 156] on button "Drop in" at bounding box center [797, 152] width 78 height 28
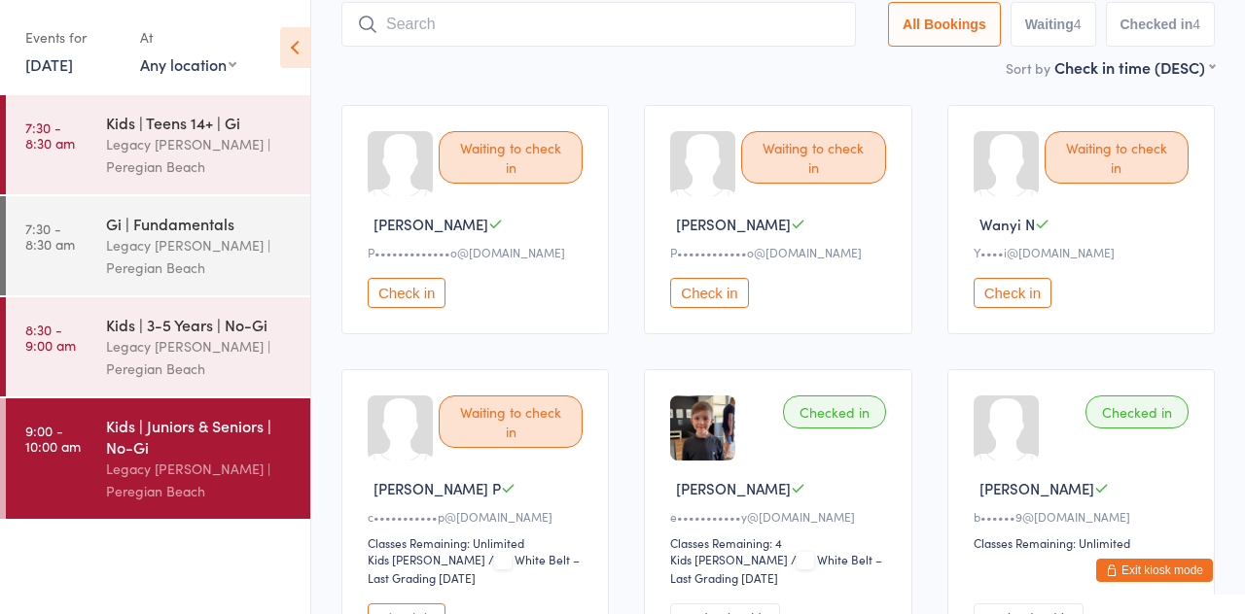
scroll to position [25, 0]
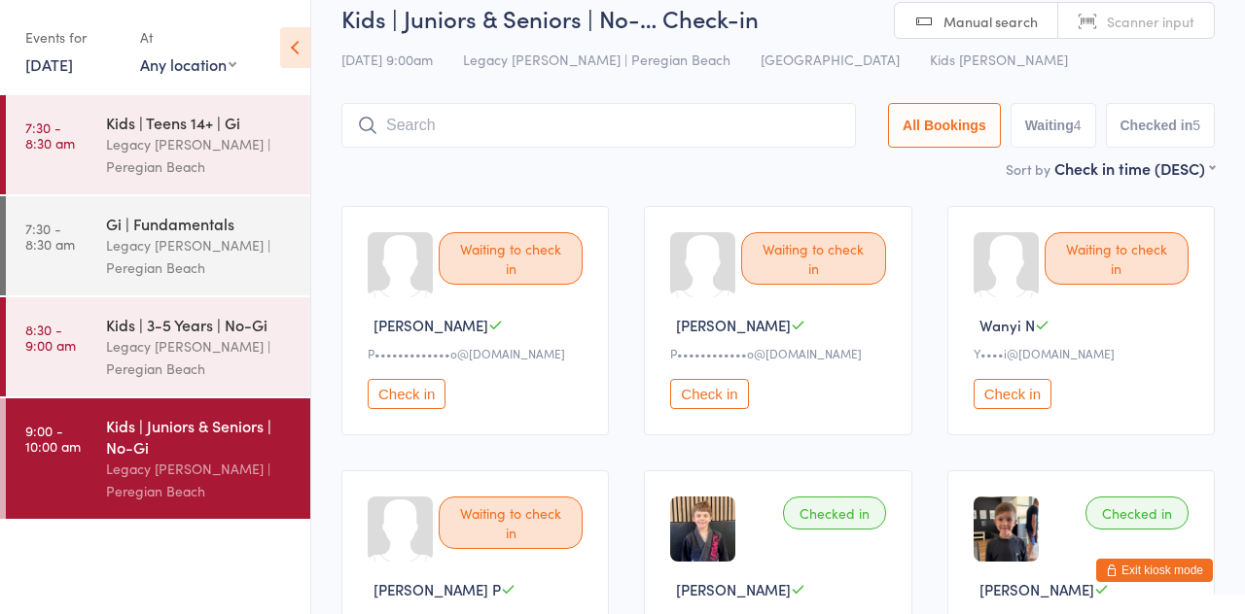
click at [664, 129] on input "search" at bounding box center [598, 125] width 514 height 45
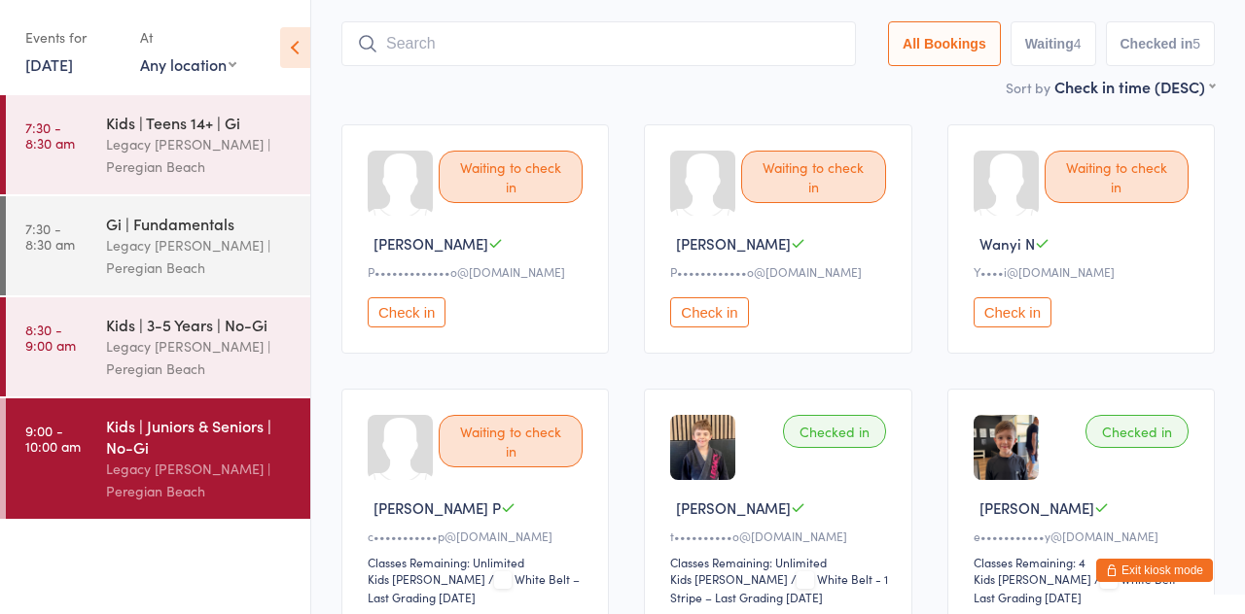
scroll to position [128, 0]
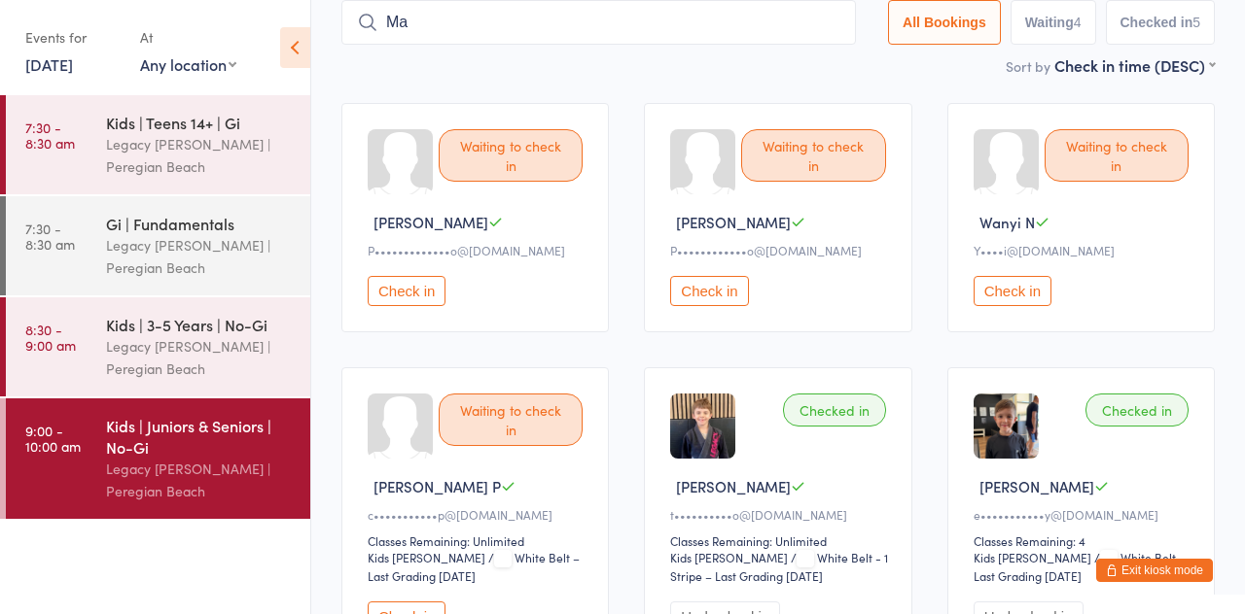
type input "M"
click at [323, 72] on ui-view "Kids | Juniors & Seniors | No-… Check-in 13 Sep 9:00am Legacy Jiu Jitsu | Pereg…" at bounding box center [777, 433] width 933 height 1068
click at [169, 455] on div "Kids | Juniors & Seniors | No-Gi" at bounding box center [200, 436] width 188 height 43
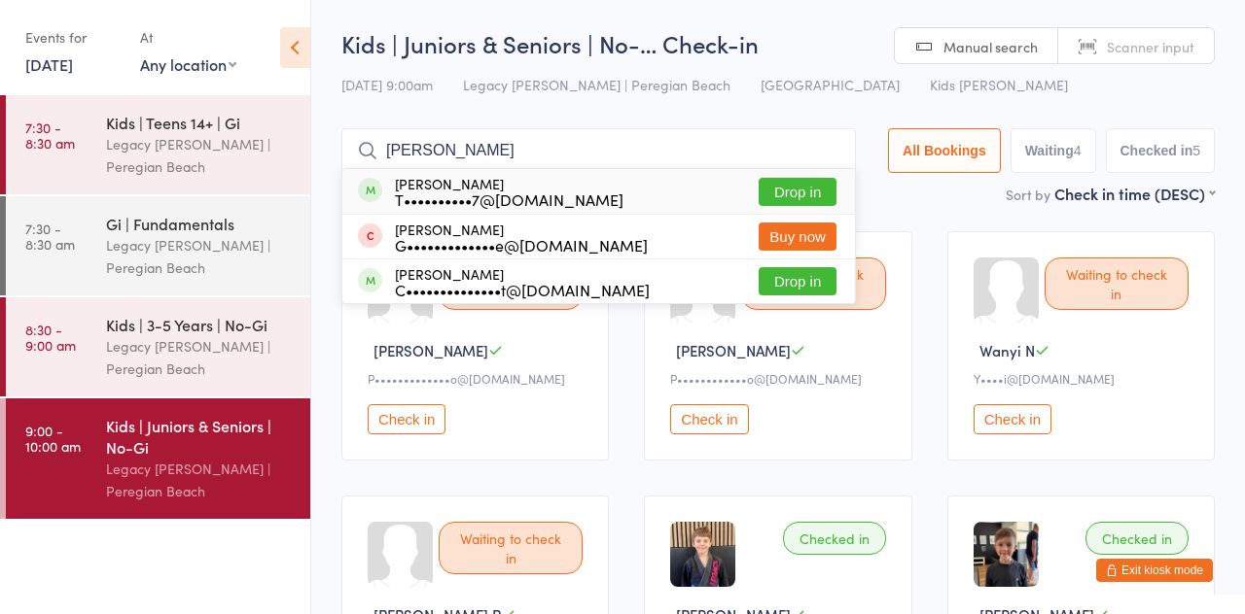
type input "Maverick clarke"
click at [817, 198] on button "Drop in" at bounding box center [797, 192] width 78 height 28
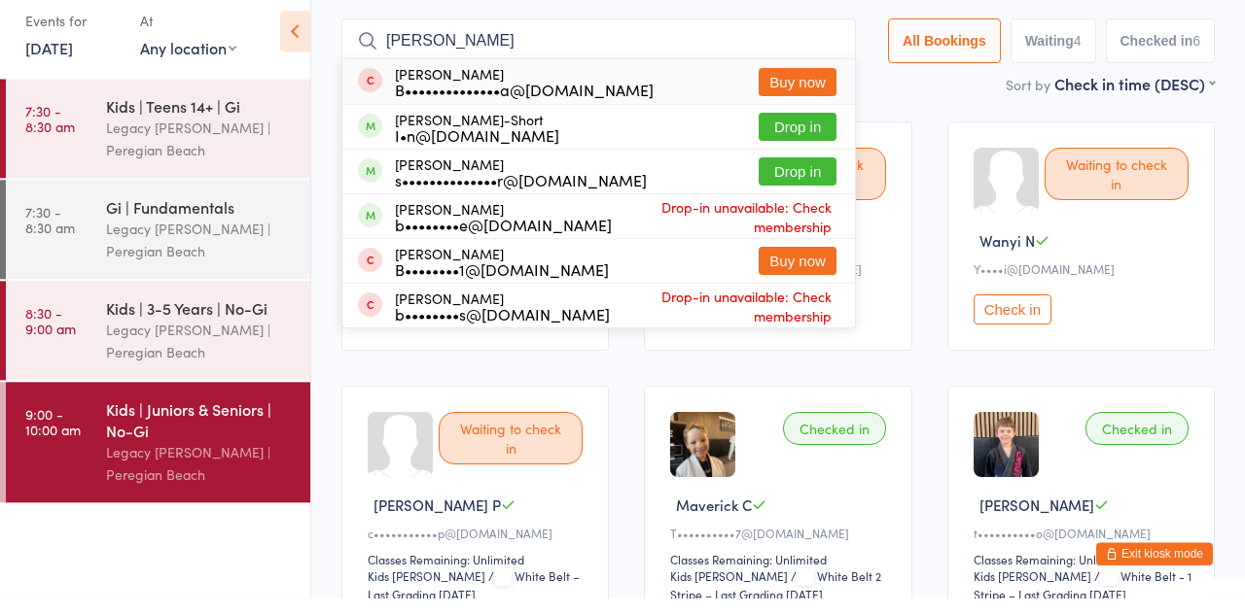
scroll to position [93, 0]
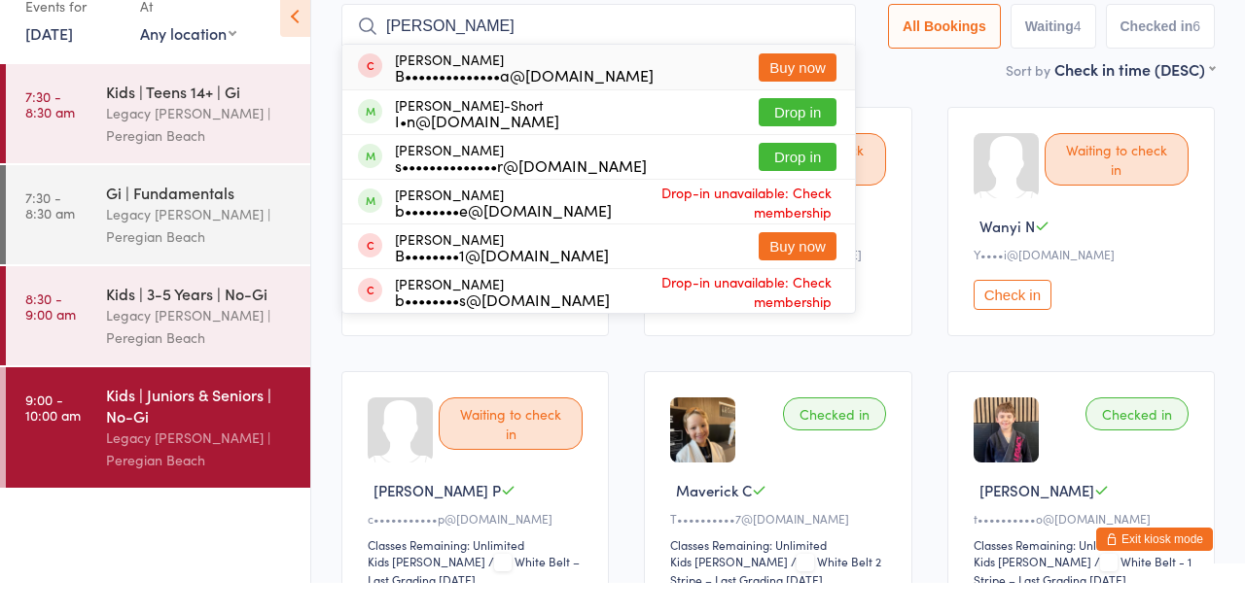
type input "Benjamin tu"
click at [815, 150] on button "Drop in" at bounding box center [797, 143] width 78 height 28
